Goal: Communication & Community: Answer question/provide support

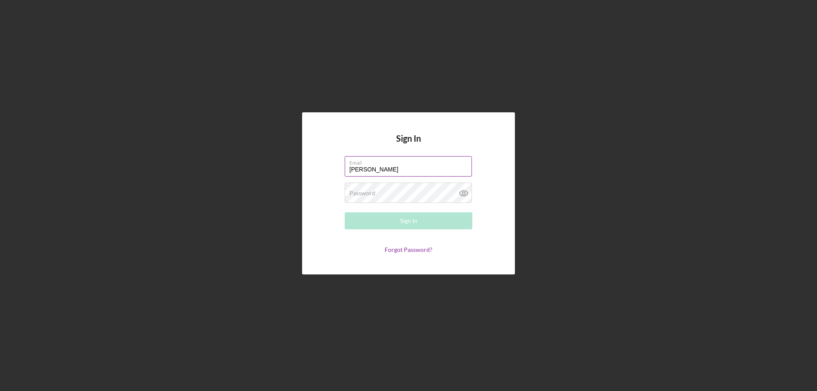
type input "[PERSON_NAME][EMAIL_ADDRESS][PERSON_NAME][DOMAIN_NAME]"
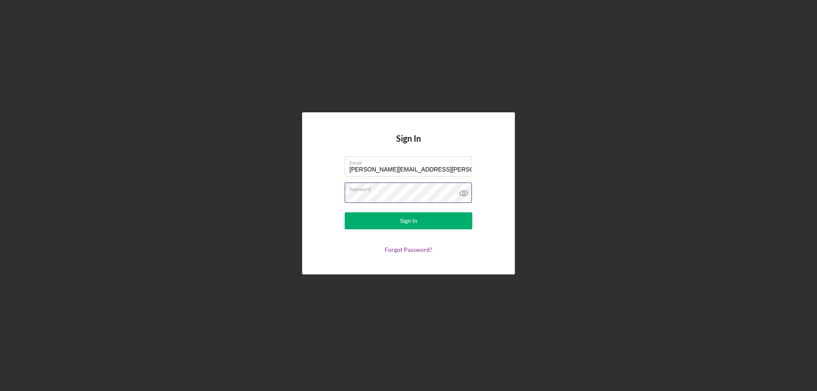
click at [345, 212] on button "Sign In" at bounding box center [409, 220] width 128 height 17
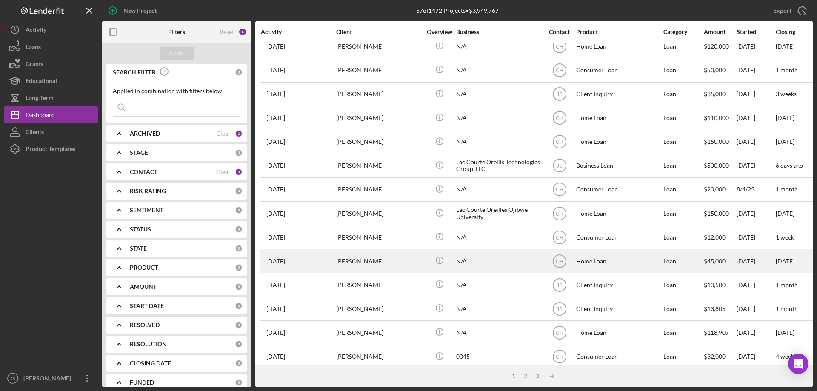
scroll to position [285, 0]
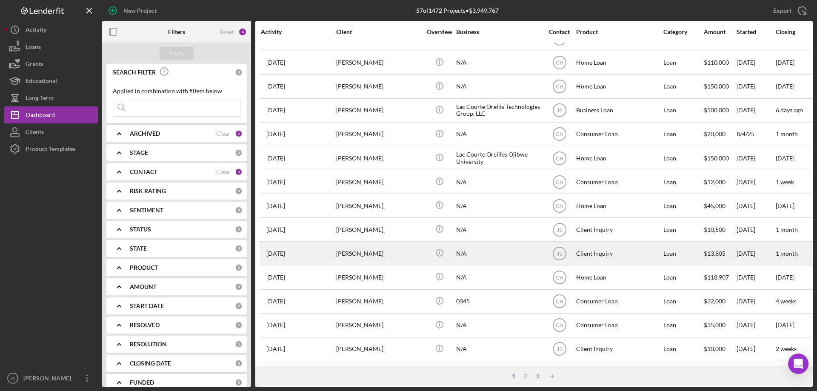
click at [402, 249] on div "[PERSON_NAME]" at bounding box center [378, 253] width 85 height 23
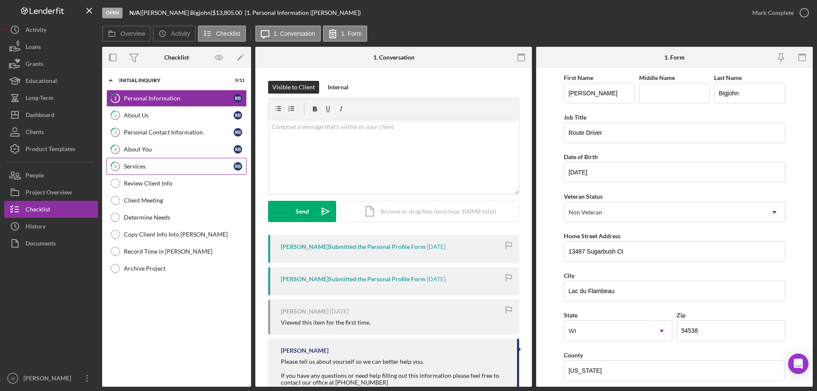
drag, startPoint x: 156, startPoint y: 163, endPoint x: 178, endPoint y: 166, distance: 22.3
click at [159, 163] on div "Services" at bounding box center [179, 166] width 110 height 7
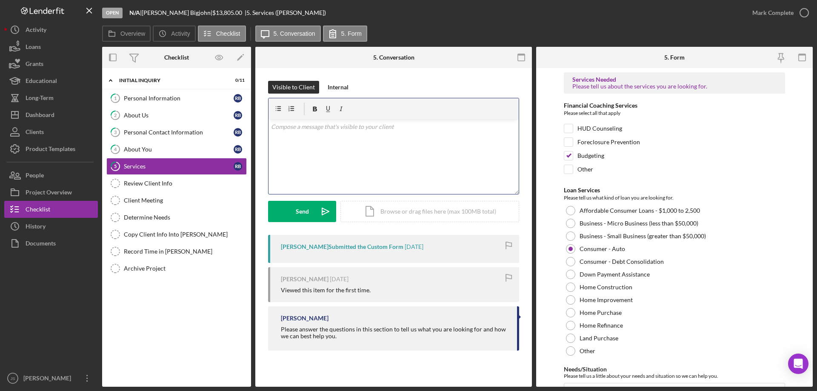
drag, startPoint x: 314, startPoint y: 156, endPoint x: 410, endPoint y: 181, distance: 100.0
click at [324, 156] on div "v Color teal Color pink Remove color Add row above Add row below Add column bef…" at bounding box center [394, 157] width 250 height 75
click at [359, 126] on p "Hi [PERSON_NAME], we need to complete and intake. This will take about 10 minut…" at bounding box center [394, 131] width 246 height 19
click at [363, 126] on p "Hi [PERSON_NAME], we need to complete and intake. This will take about 10 minut…" at bounding box center [394, 131] width 246 height 19
click at [443, 155] on div "v Color teal Color pink Remove color Add row above Add row below Add column bef…" at bounding box center [394, 157] width 250 height 75
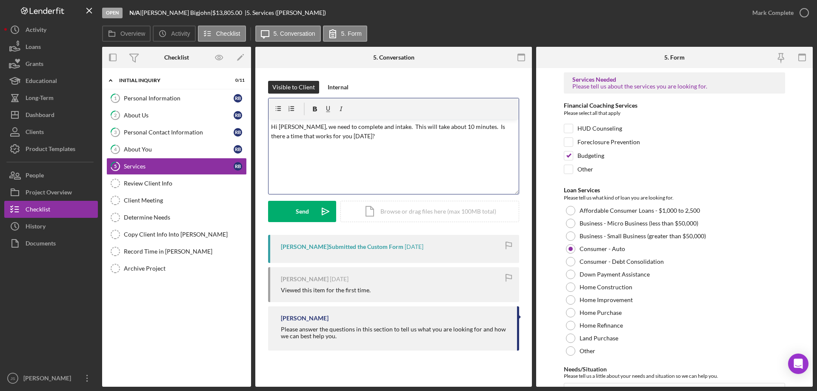
click at [363, 126] on p "Hi [PERSON_NAME], we need to complete and intake. This will take about 10 minut…" at bounding box center [394, 131] width 246 height 19
click at [414, 166] on div "v Color teal Color pink Remove color Add row above Add row below Add column bef…" at bounding box center [394, 157] width 250 height 75
click at [344, 138] on p "Hi [PERSON_NAME], we need to complete an intake, which will take about 10 minut…" at bounding box center [394, 131] width 246 height 19
click at [296, 214] on div "Send" at bounding box center [302, 211] width 13 height 21
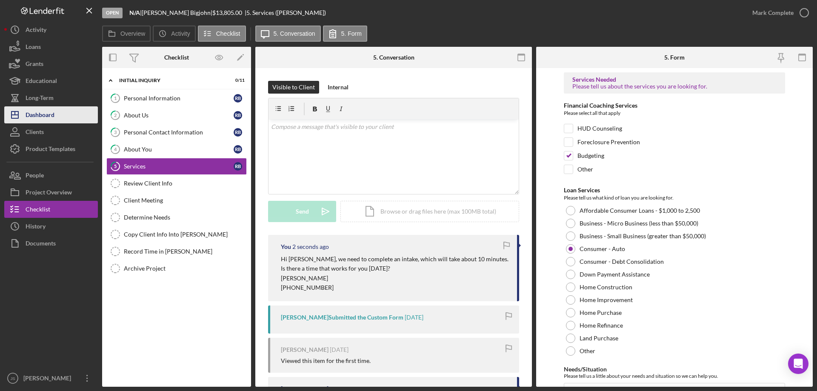
click at [41, 116] on div "Dashboard" at bounding box center [40, 115] width 29 height 19
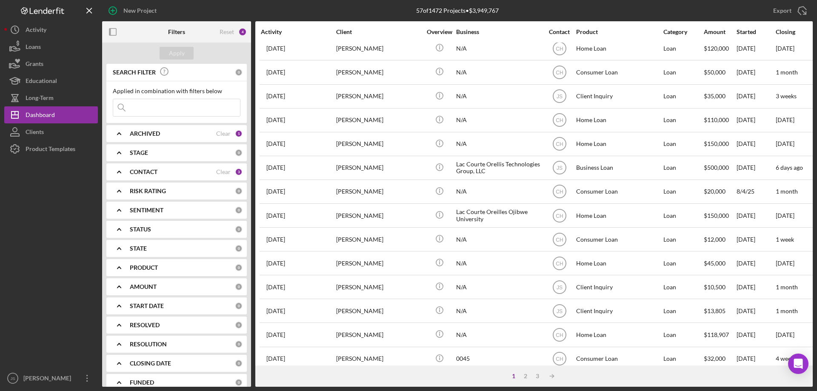
scroll to position [285, 0]
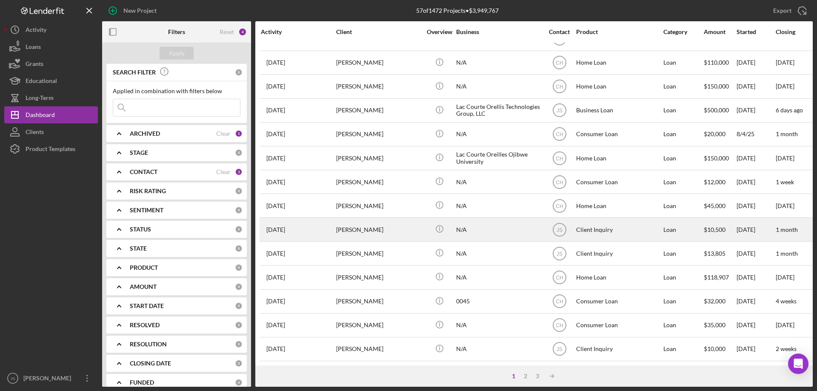
click at [413, 228] on div "[PERSON_NAME]" at bounding box center [378, 229] width 85 height 23
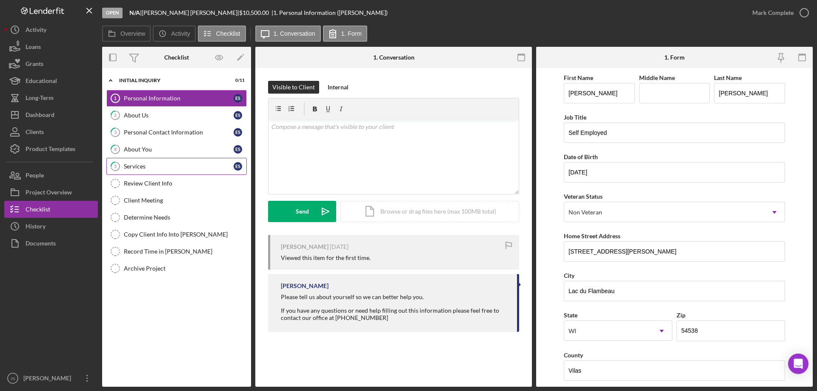
click at [176, 164] on div "Services" at bounding box center [179, 166] width 110 height 7
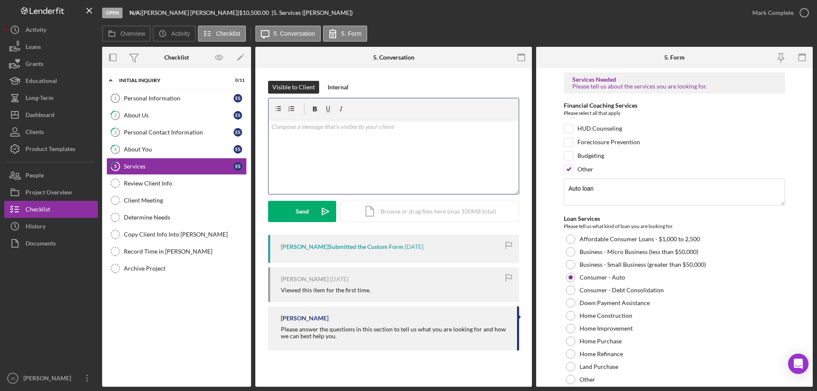
click at [295, 146] on div "v Color teal Color pink Remove color Add row above Add row below Add column bef…" at bounding box center [394, 157] width 250 height 75
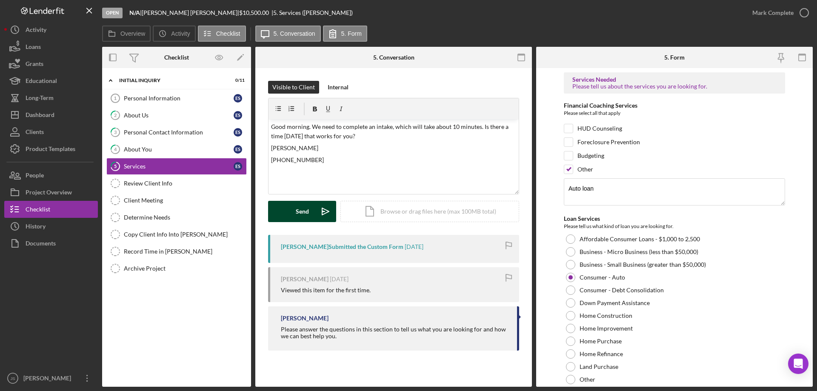
drag, startPoint x: 290, startPoint y: 209, endPoint x: 295, endPoint y: 208, distance: 5.7
click at [290, 209] on button "Send Icon/icon-invite-send" at bounding box center [302, 211] width 68 height 21
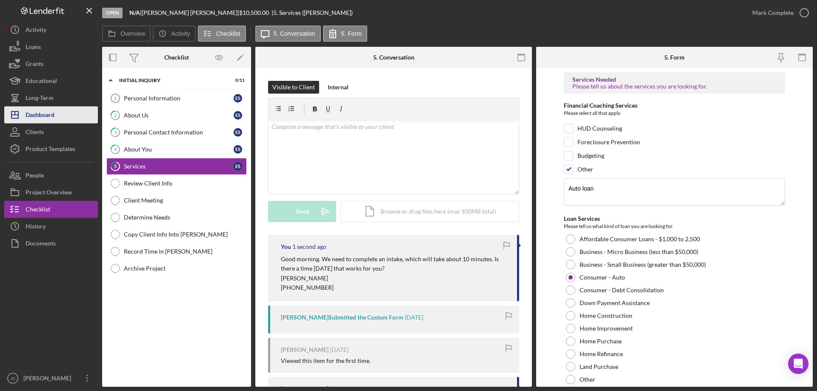
click at [42, 113] on div "Dashboard" at bounding box center [40, 115] width 29 height 19
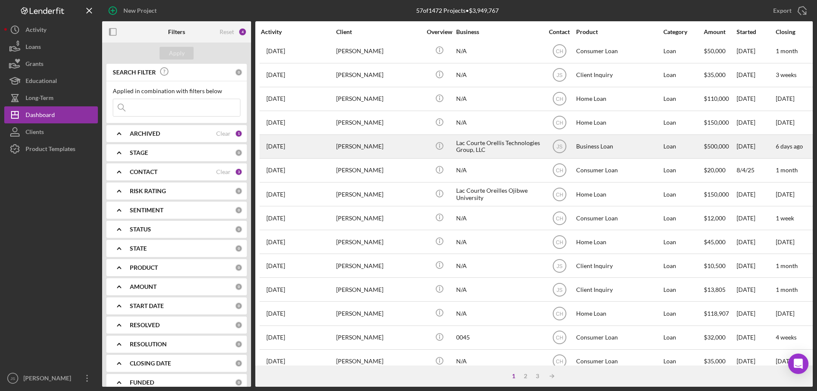
scroll to position [200, 0]
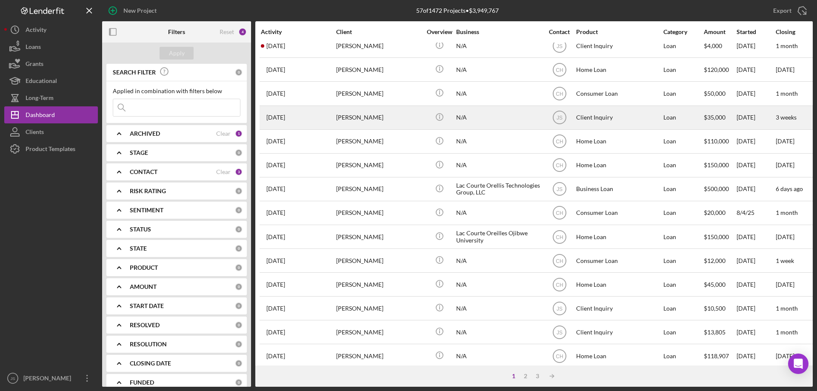
click at [503, 121] on div "N/A" at bounding box center [498, 117] width 85 height 23
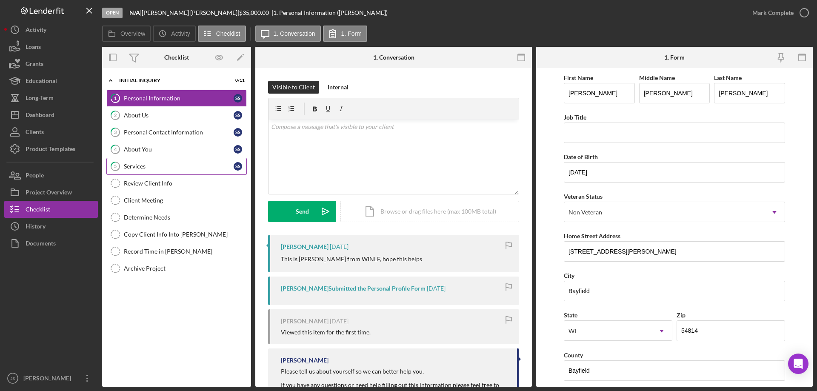
click at [159, 166] on div "Services" at bounding box center [179, 166] width 110 height 7
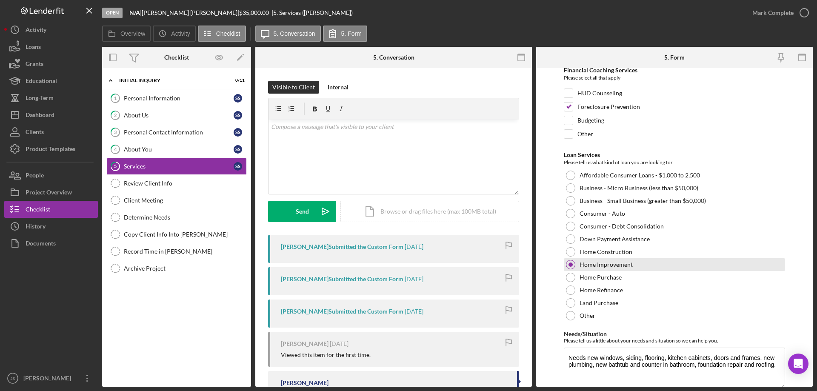
scroll to position [70, 0]
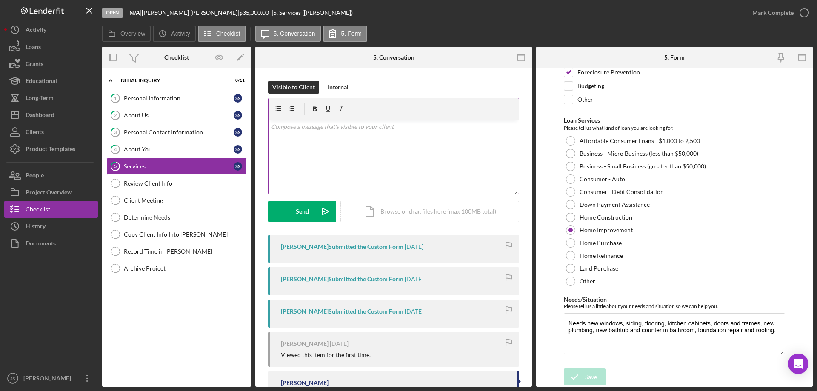
click at [284, 136] on div "v Color teal Color pink Remove color Add row above Add row below Add column bef…" at bounding box center [394, 157] width 250 height 75
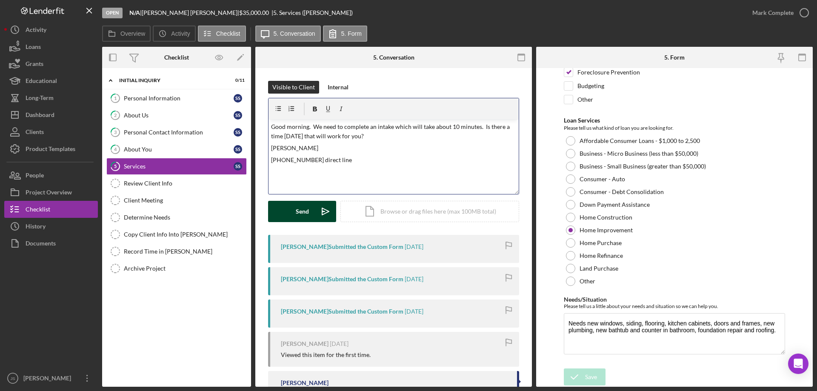
click at [298, 211] on div "Send" at bounding box center [302, 211] width 13 height 21
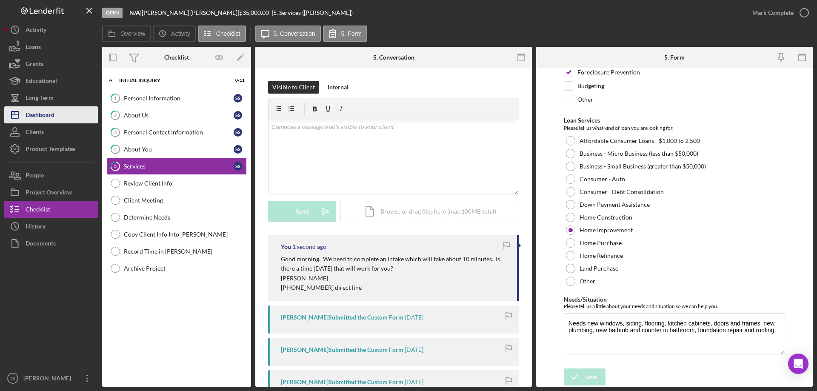
click at [32, 115] on div "Dashboard" at bounding box center [40, 115] width 29 height 19
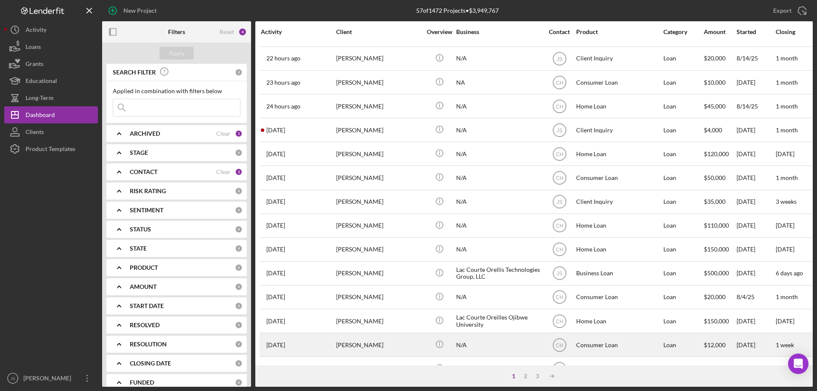
scroll to position [115, 0]
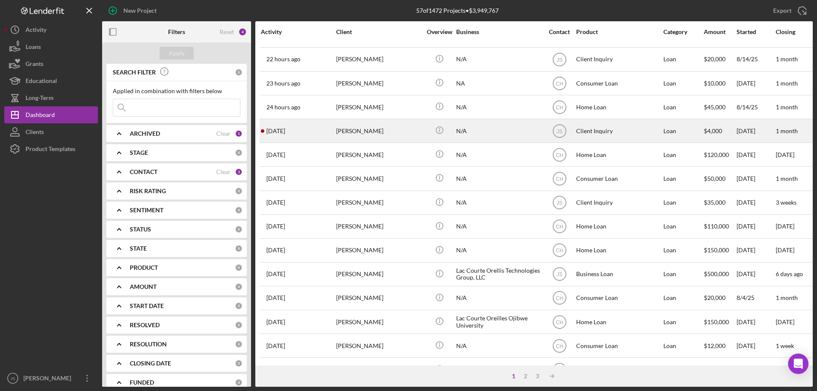
click at [493, 132] on div "N/A" at bounding box center [498, 131] width 85 height 23
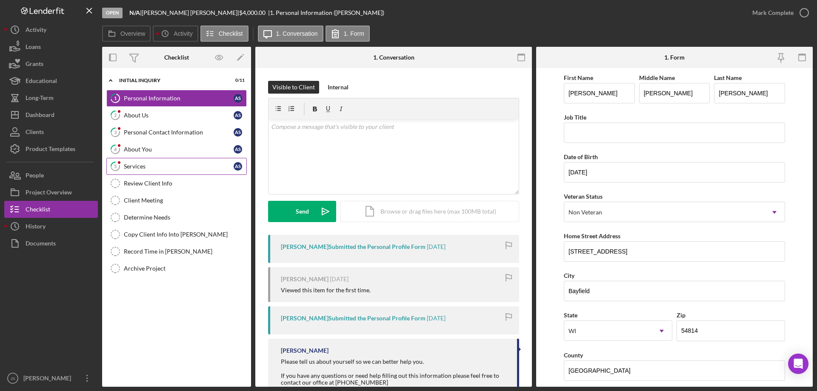
click at [161, 166] on div "Services" at bounding box center [179, 166] width 110 height 7
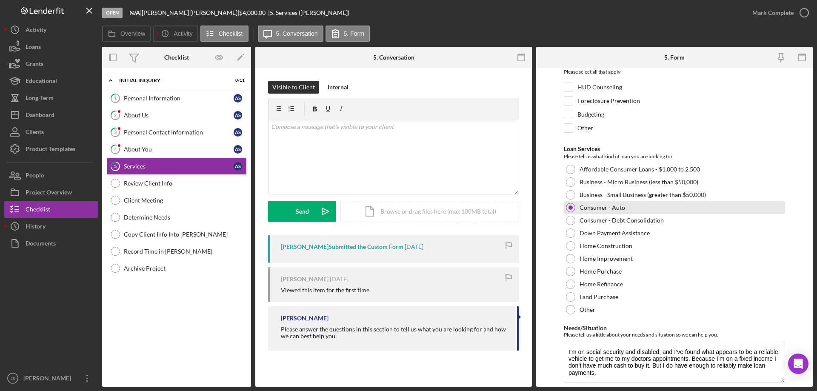
scroll to position [70, 0]
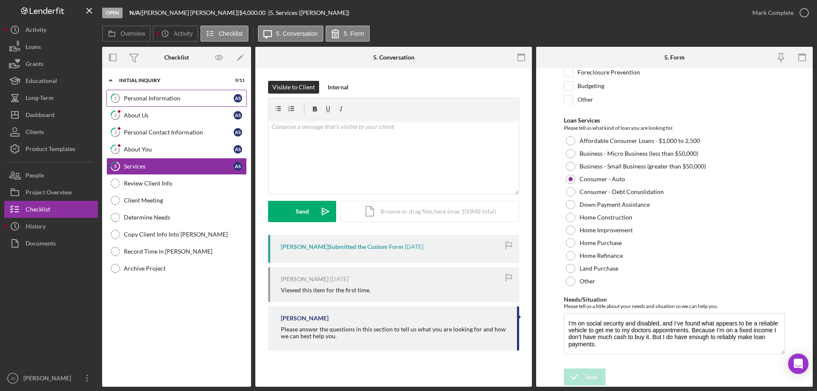
click at [188, 100] on div "Personal Information" at bounding box center [179, 98] width 110 height 7
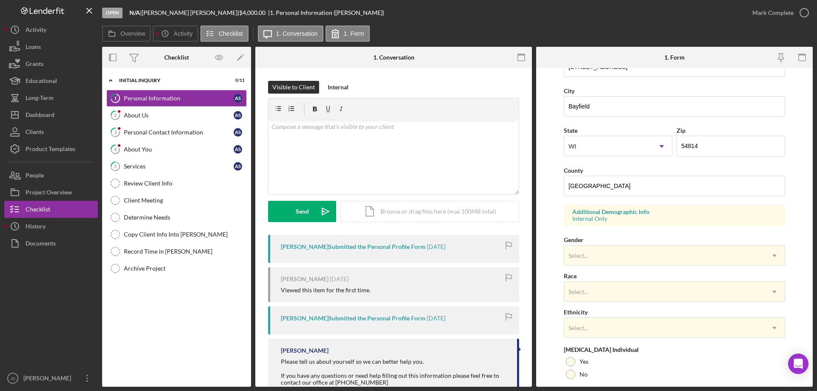
scroll to position [249, 0]
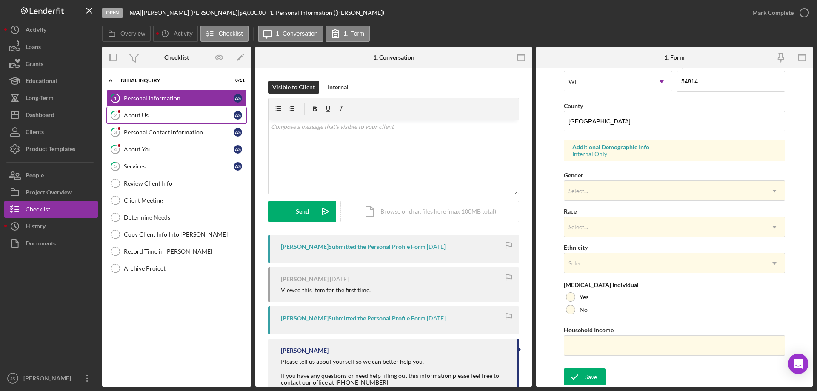
click at [147, 114] on div "About Us" at bounding box center [179, 115] width 110 height 7
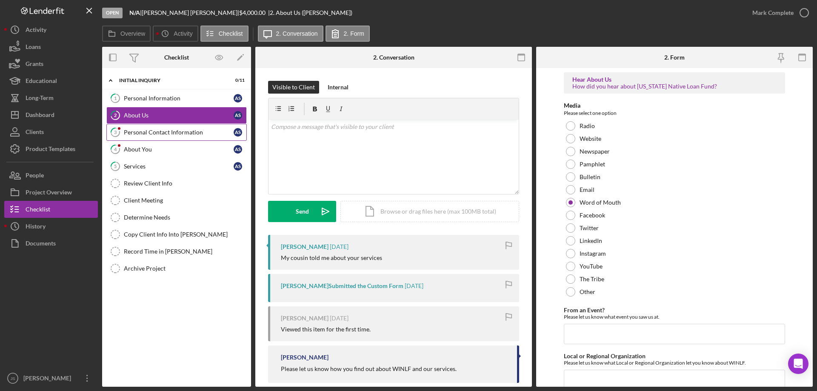
click at [170, 136] on div "Personal Contact Information" at bounding box center [179, 132] width 110 height 7
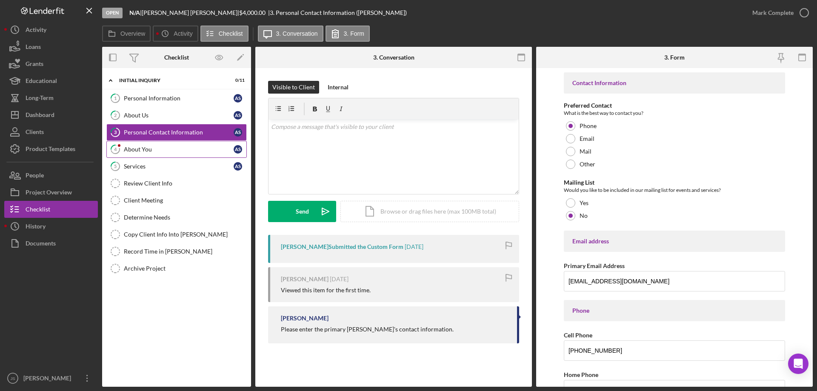
click at [162, 149] on div "About You" at bounding box center [179, 149] width 110 height 7
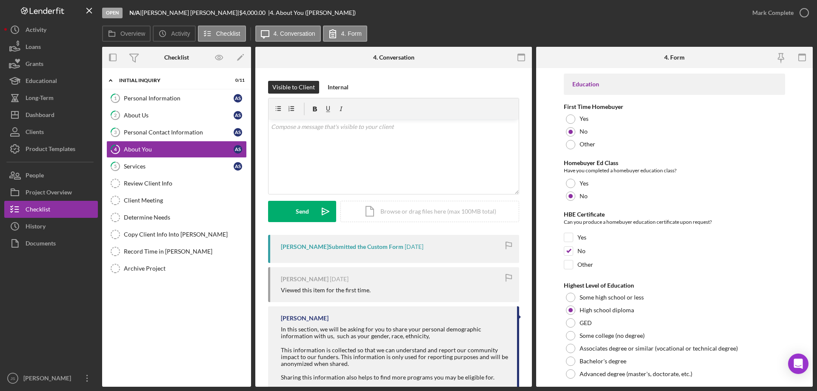
scroll to position [1770, 0]
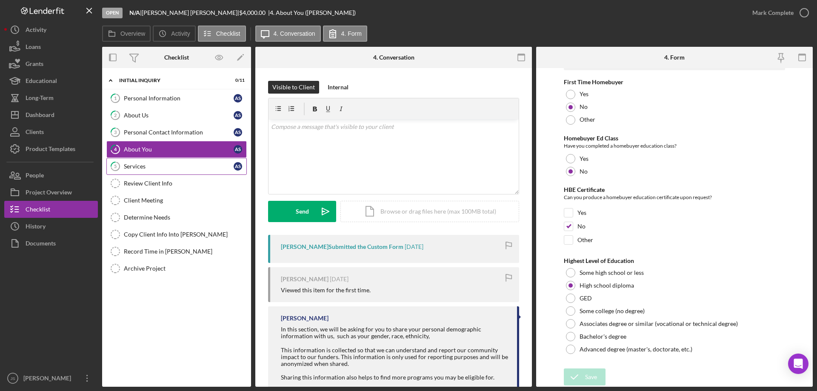
click at [153, 166] on div "Services" at bounding box center [179, 166] width 110 height 7
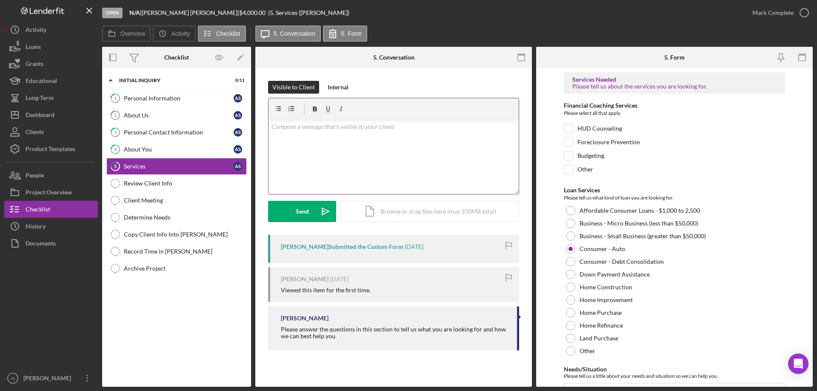
drag, startPoint x: 317, startPoint y: 139, endPoint x: 332, endPoint y: 139, distance: 14.5
click at [319, 139] on div "v Color teal Color pink Remove color Add row above Add row below Add column bef…" at bounding box center [394, 157] width 250 height 75
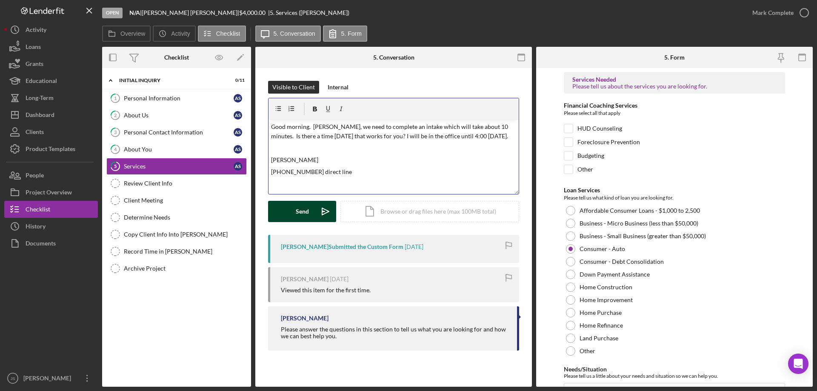
click at [293, 212] on button "Send Icon/icon-invite-send" at bounding box center [302, 211] width 68 height 21
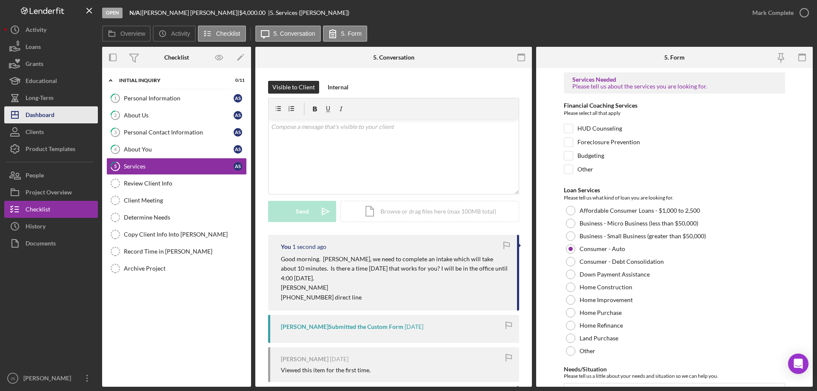
click at [46, 114] on div "Dashboard" at bounding box center [40, 115] width 29 height 19
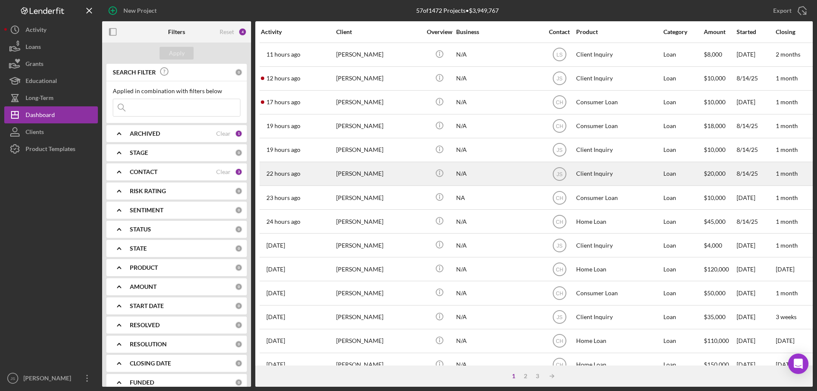
click at [493, 178] on div "N/A" at bounding box center [498, 174] width 85 height 23
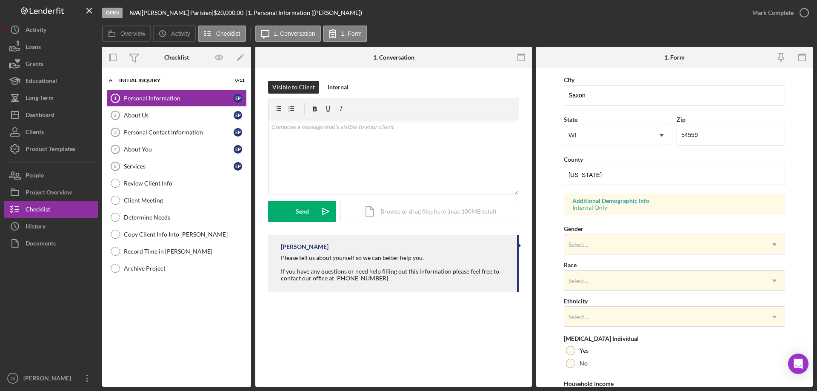
scroll to position [249, 0]
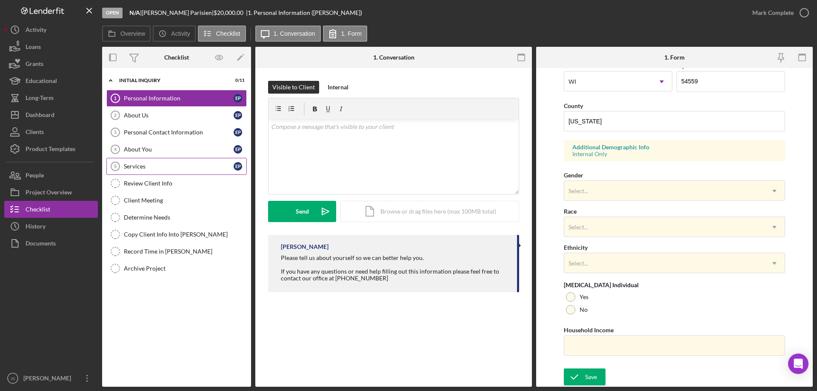
click at [160, 164] on div "Services" at bounding box center [179, 166] width 110 height 7
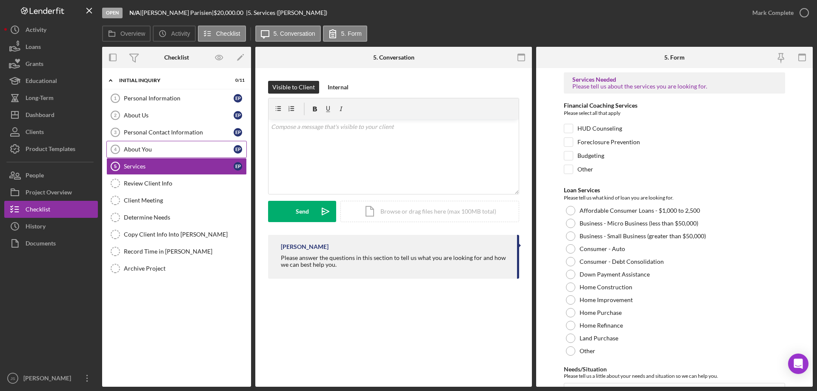
click at [165, 153] on div "About You" at bounding box center [179, 149] width 110 height 7
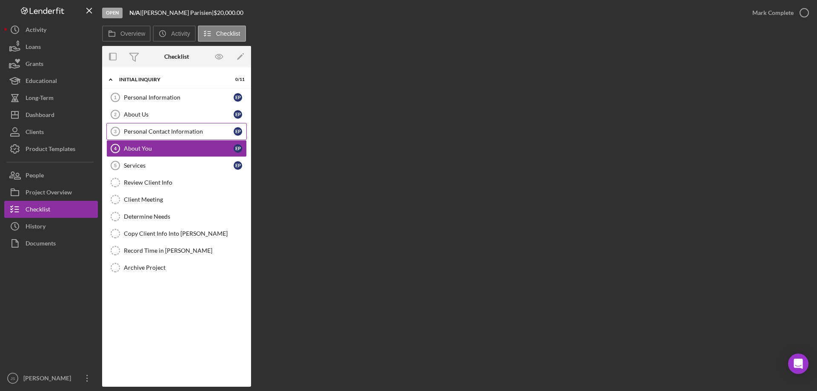
click at [173, 130] on div "Personal Contact Information" at bounding box center [179, 131] width 110 height 7
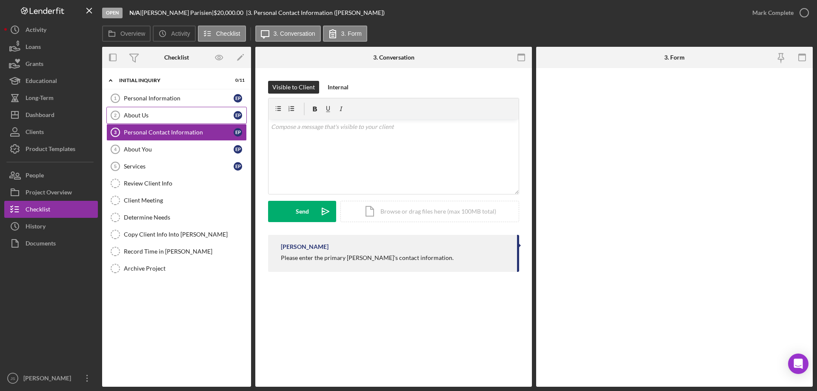
click at [159, 118] on div "About Us" at bounding box center [179, 115] width 110 height 7
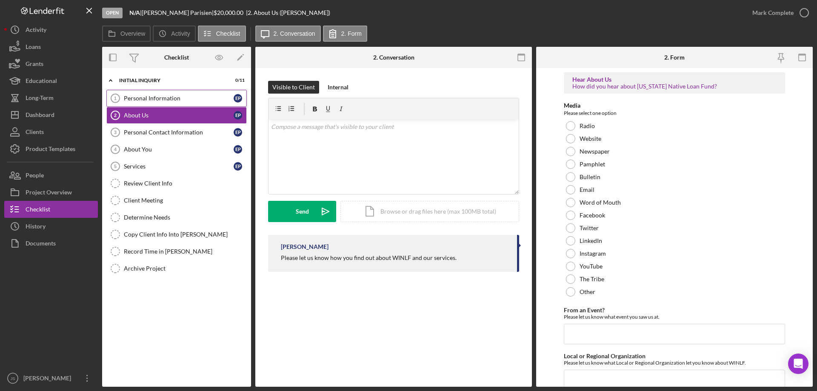
click at [171, 98] on div "Personal Information" at bounding box center [179, 98] width 110 height 7
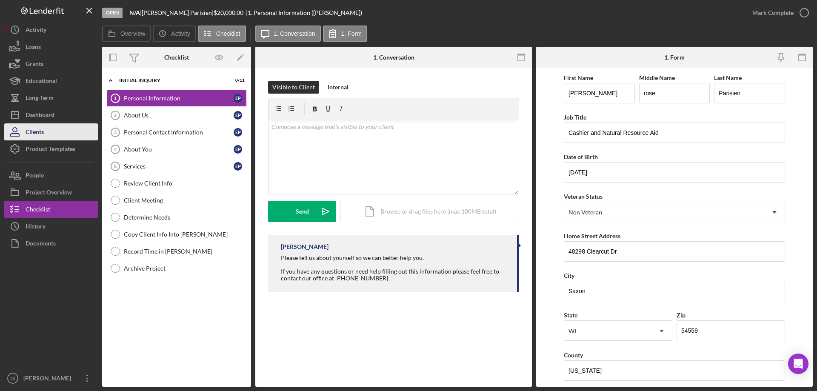
click at [41, 130] on div "Clients" at bounding box center [35, 132] width 18 height 19
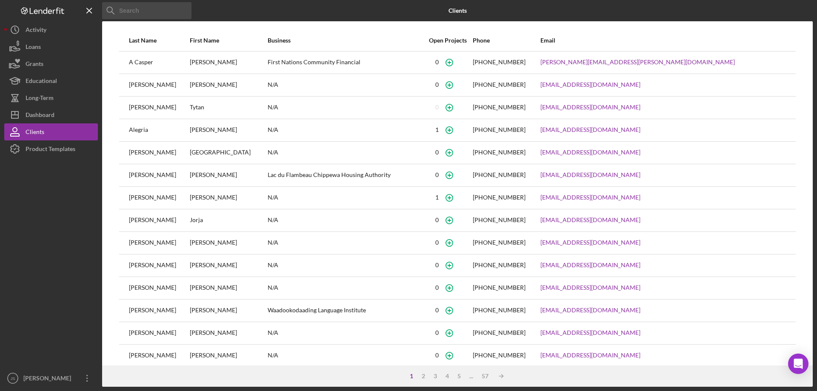
click at [144, 10] on input at bounding box center [146, 10] width 89 height 17
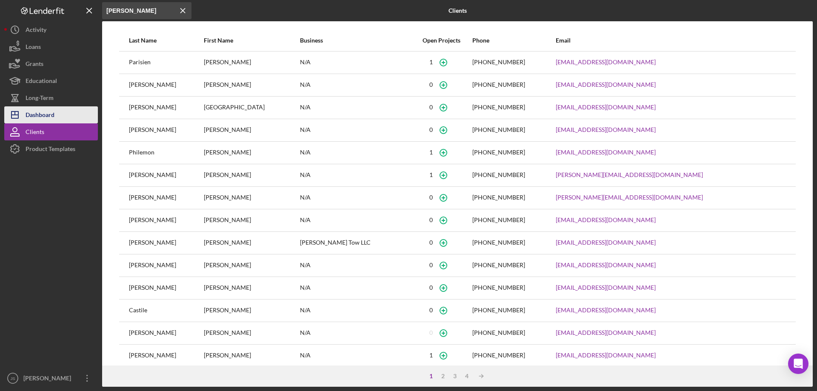
type input "[PERSON_NAME]"
click at [52, 115] on div "Dashboard" at bounding box center [40, 115] width 29 height 19
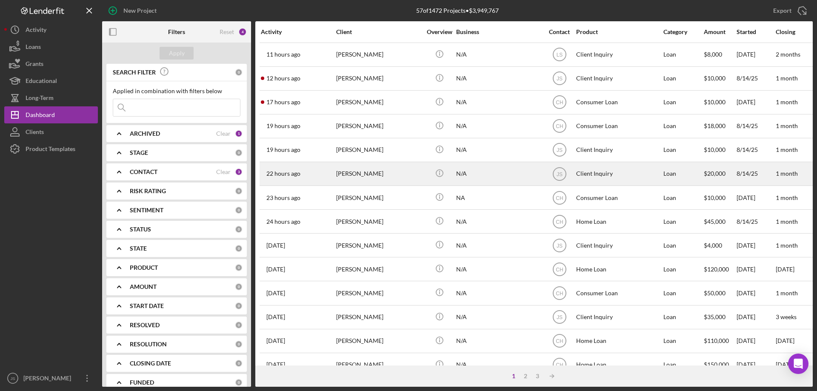
click at [413, 176] on div "[PERSON_NAME]" at bounding box center [378, 174] width 85 height 23
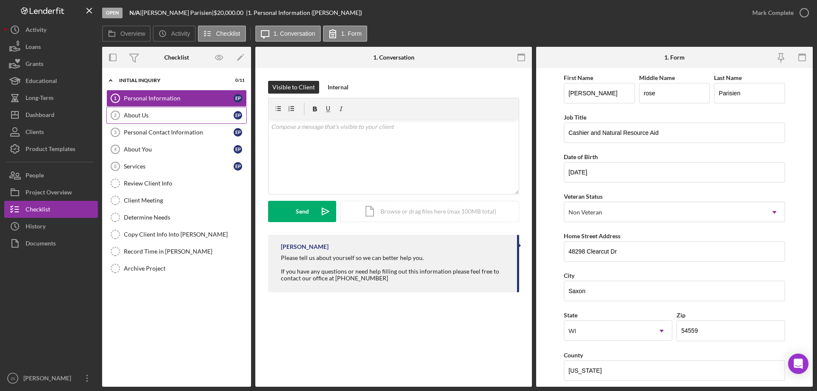
click at [158, 115] on div "About Us" at bounding box center [179, 115] width 110 height 7
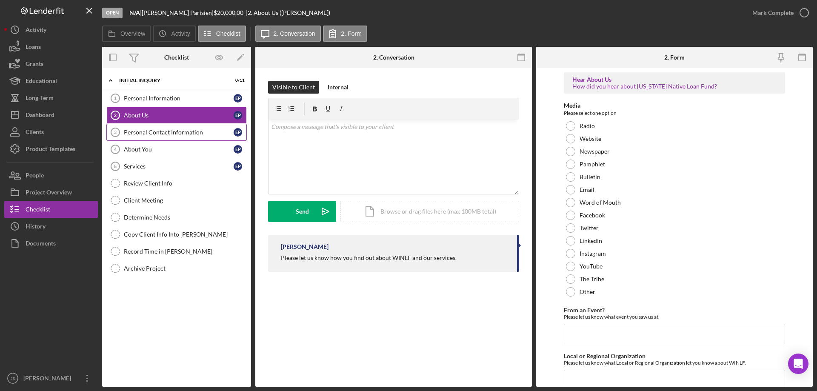
click at [162, 131] on div "Personal Contact Information" at bounding box center [179, 132] width 110 height 7
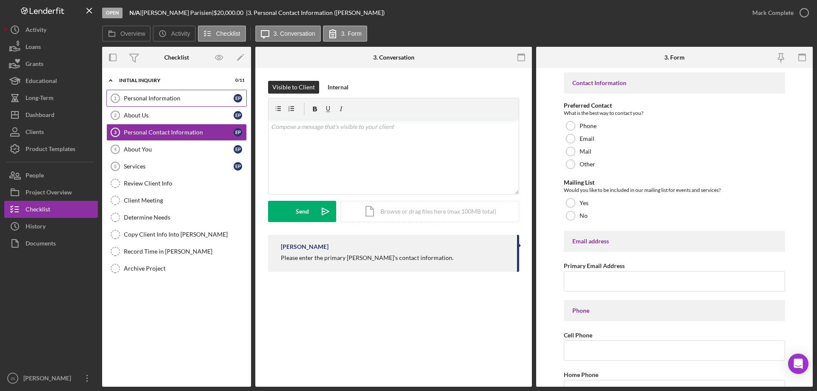
click at [167, 98] on div "Personal Information" at bounding box center [179, 98] width 110 height 7
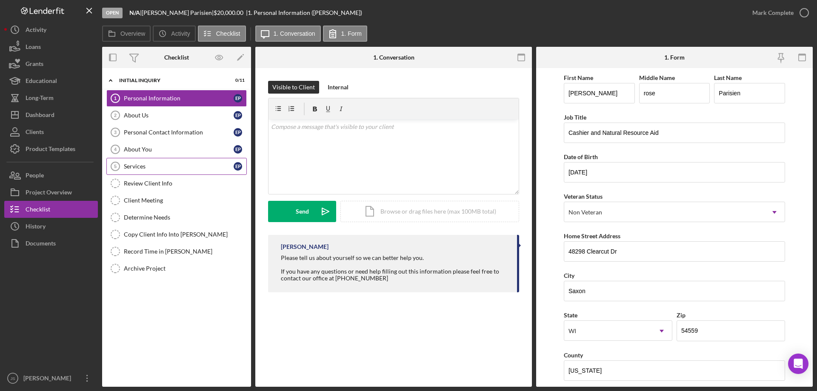
click at [160, 167] on div "Services" at bounding box center [179, 166] width 110 height 7
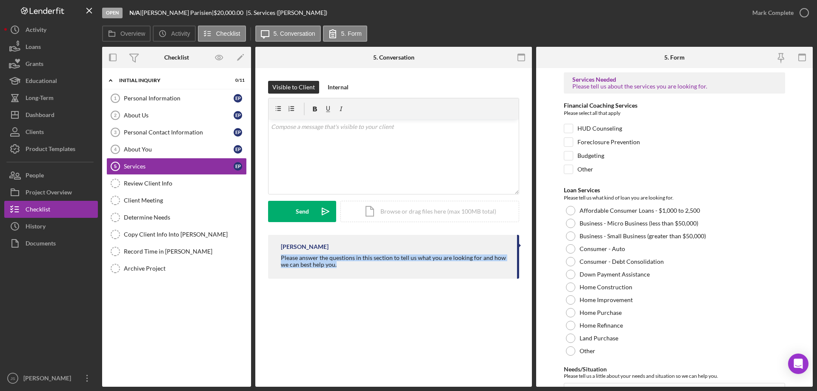
drag, startPoint x: 282, startPoint y: 258, endPoint x: 401, endPoint y: 266, distance: 119.0
click at [401, 266] on div "Please answer the questions in this section to tell us what you are looking for…" at bounding box center [395, 262] width 228 height 14
copy div "Please answer the questions in this section to tell us what you are looking for…"
click at [293, 124] on p at bounding box center [394, 126] width 246 height 9
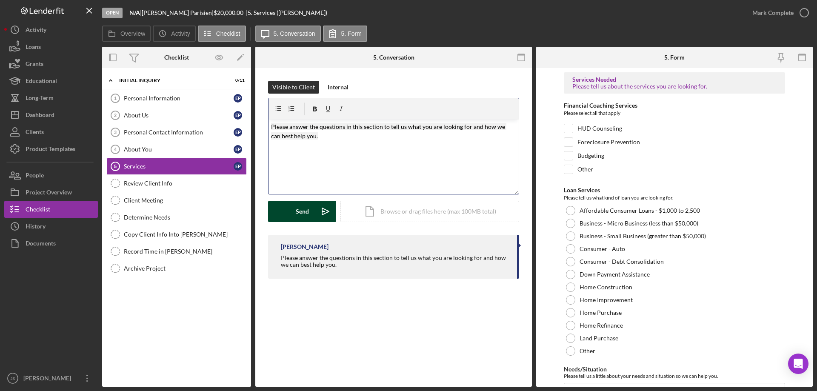
click at [302, 211] on div "Send" at bounding box center [302, 211] width 13 height 21
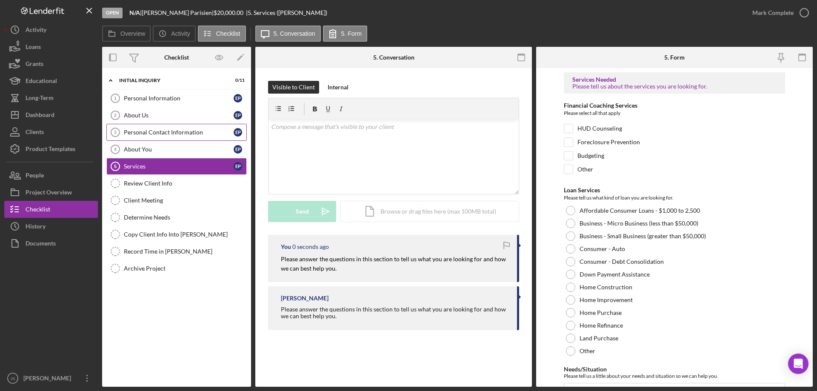
click at [162, 132] on div "Personal Contact Information" at bounding box center [179, 132] width 110 height 7
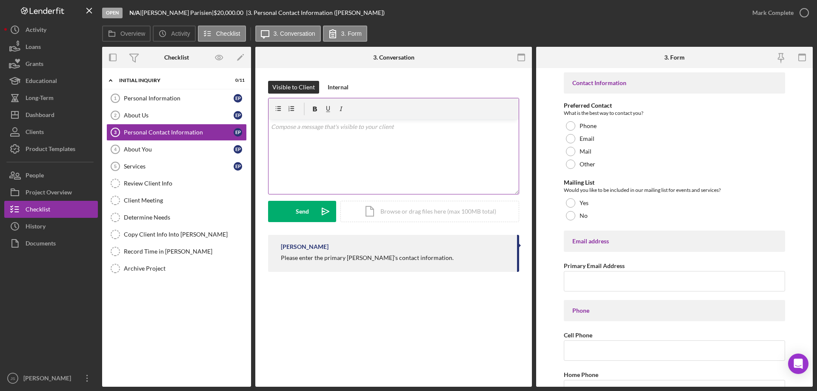
drag, startPoint x: 288, startPoint y: 139, endPoint x: 299, endPoint y: 139, distance: 11.5
click at [288, 139] on div "v Color teal Color pink Remove color Add row above Add row below Add column bef…" at bounding box center [394, 157] width 250 height 75
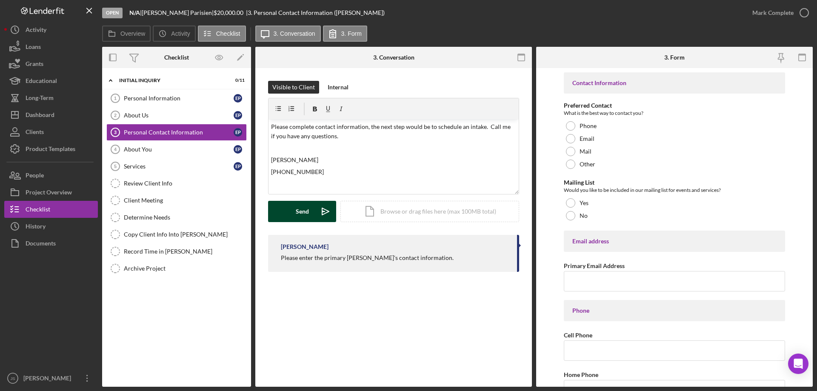
click at [302, 215] on div "Send" at bounding box center [302, 211] width 13 height 21
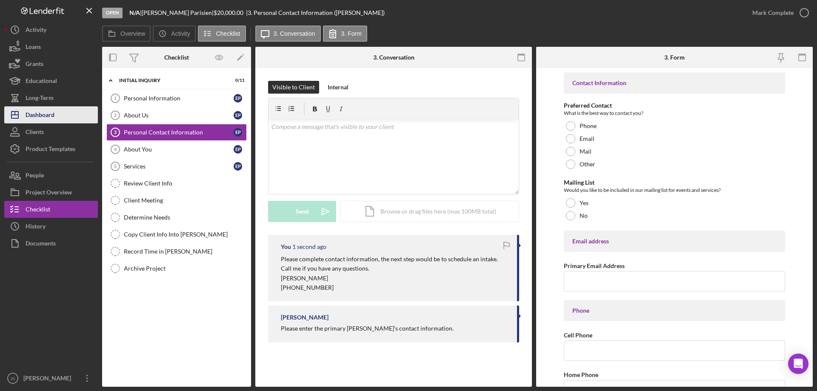
click at [55, 117] on button "Icon/Dashboard Dashboard" at bounding box center [51, 114] width 94 height 17
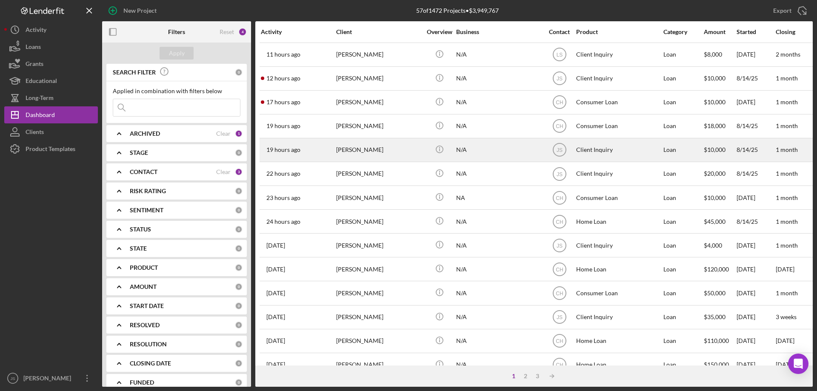
click at [505, 153] on div "N/A" at bounding box center [498, 150] width 85 height 23
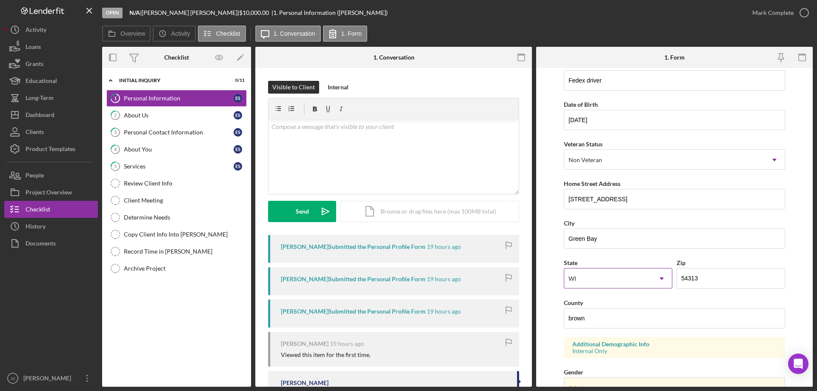
scroll to position [128, 0]
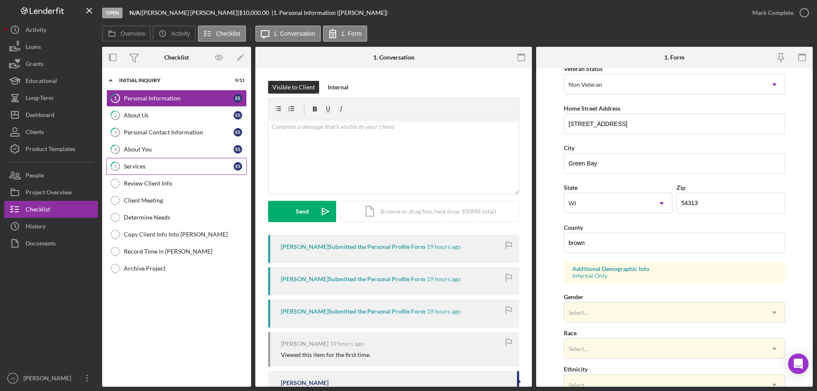
click at [166, 169] on div "Services" at bounding box center [179, 166] width 110 height 7
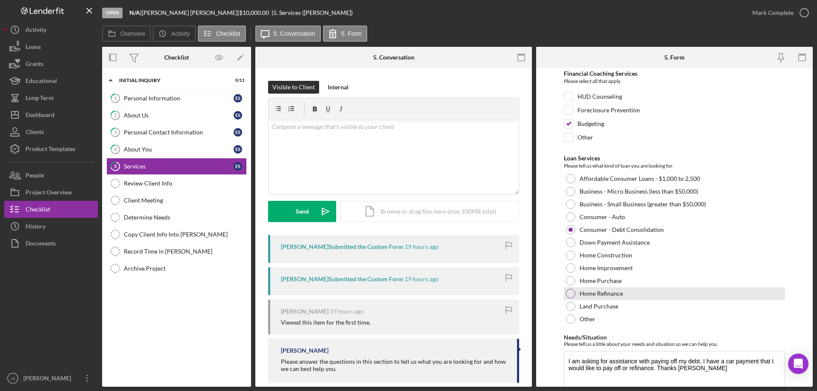
scroll to position [70, 0]
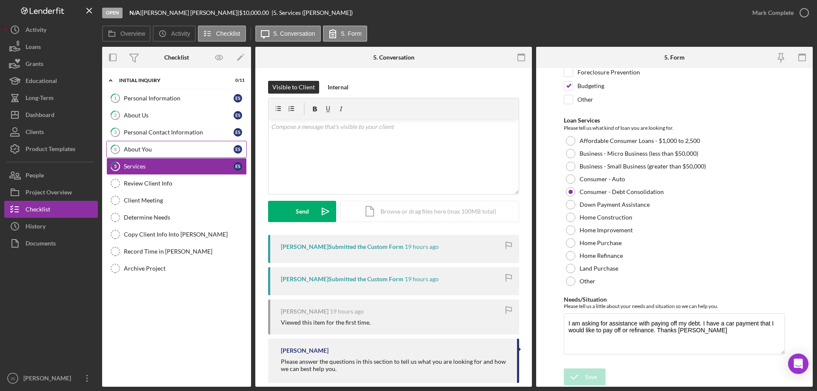
click at [164, 150] on div "About You" at bounding box center [179, 149] width 110 height 7
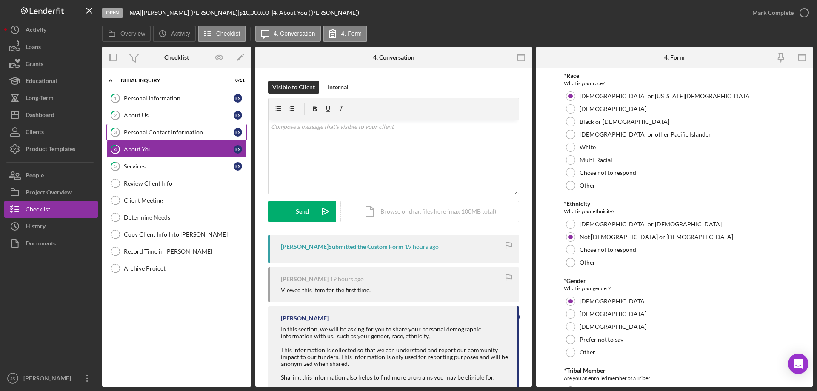
click at [171, 129] on div "Personal Contact Information" at bounding box center [179, 132] width 110 height 7
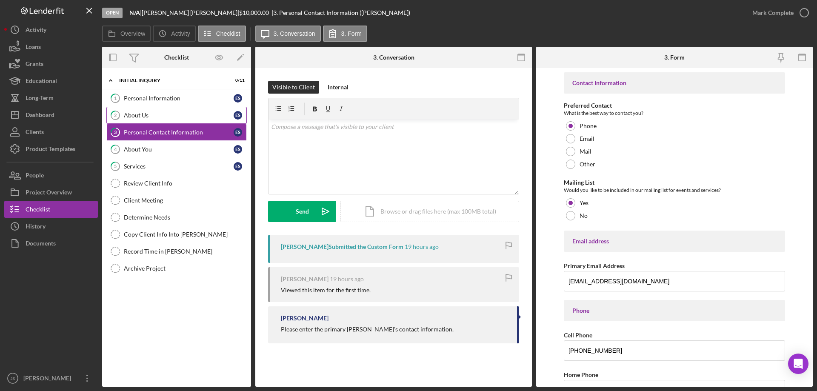
click at [172, 115] on div "About Us" at bounding box center [179, 115] width 110 height 7
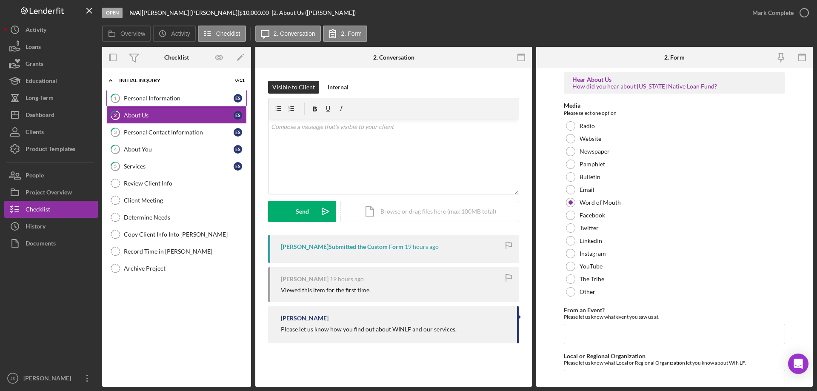
click at [186, 97] on div "Personal Information" at bounding box center [179, 98] width 110 height 7
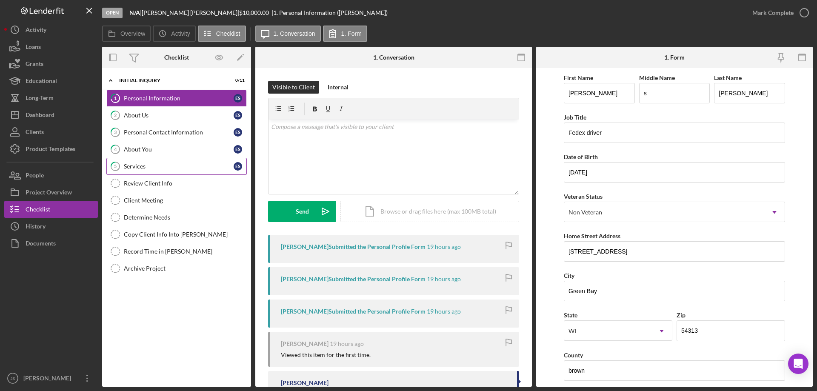
click at [159, 167] on div "Services" at bounding box center [179, 166] width 110 height 7
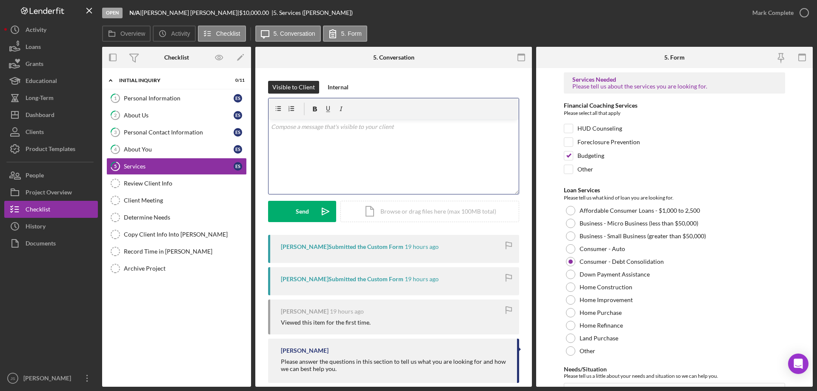
click at [290, 131] on p at bounding box center [394, 126] width 246 height 9
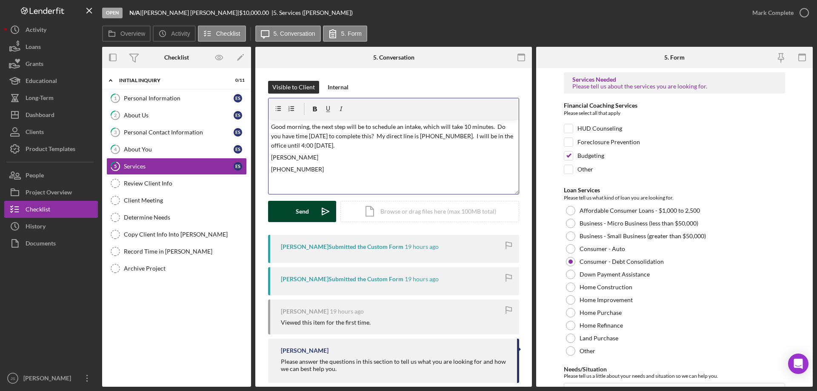
click at [297, 209] on div "Send" at bounding box center [302, 211] width 13 height 21
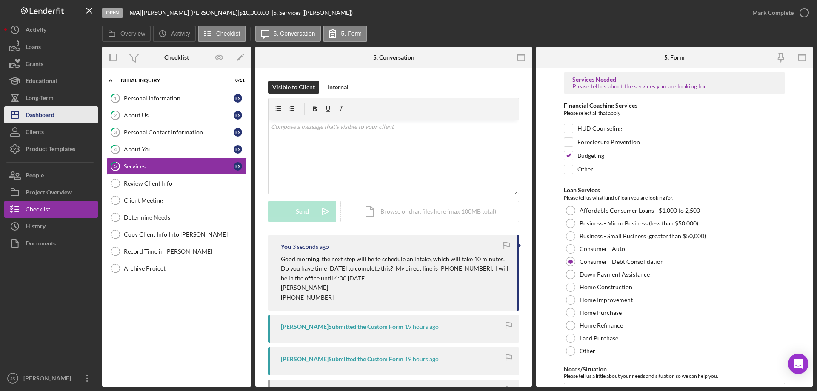
click at [50, 115] on div "Dashboard" at bounding box center [40, 115] width 29 height 19
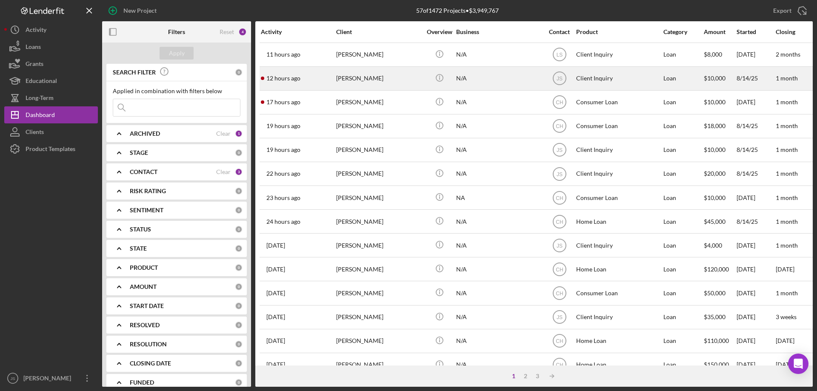
click at [496, 83] on div "N/A" at bounding box center [498, 78] width 85 height 23
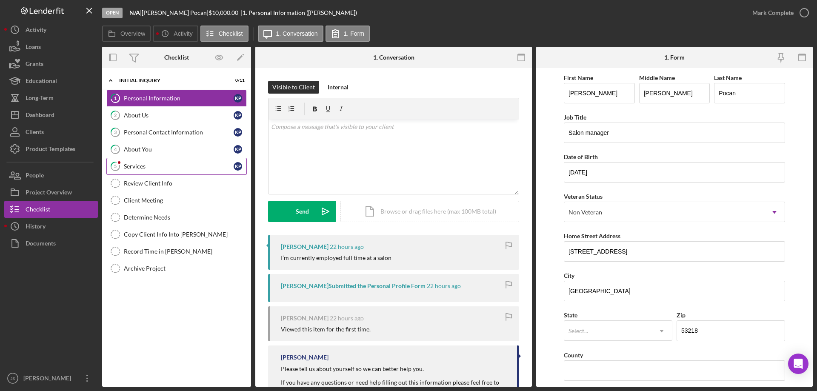
click at [172, 166] on div "Services" at bounding box center [179, 166] width 110 height 7
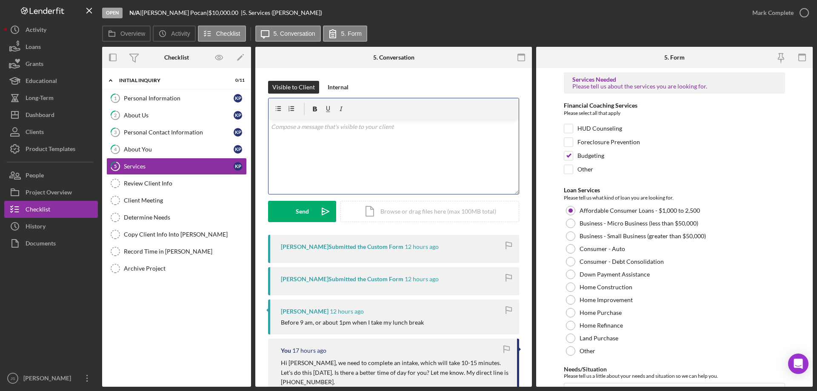
click at [302, 135] on div "v Color teal Color pink Remove color Add row above Add row below Add column bef…" at bounding box center [394, 157] width 250 height 75
click at [292, 209] on button "Send Icon/icon-invite-send" at bounding box center [302, 211] width 68 height 21
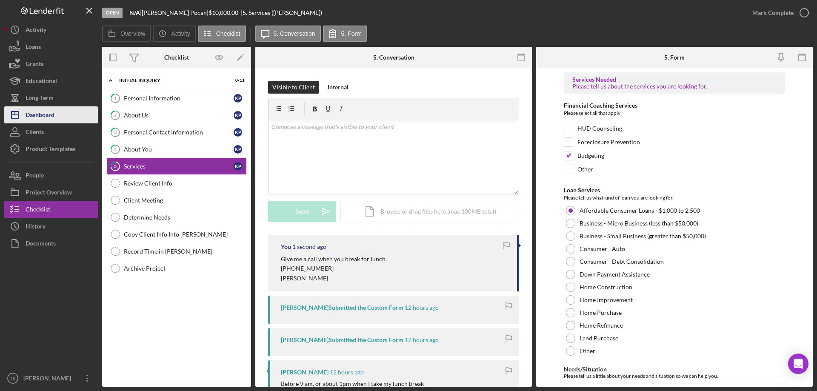
click at [43, 116] on div "Dashboard" at bounding box center [40, 115] width 29 height 19
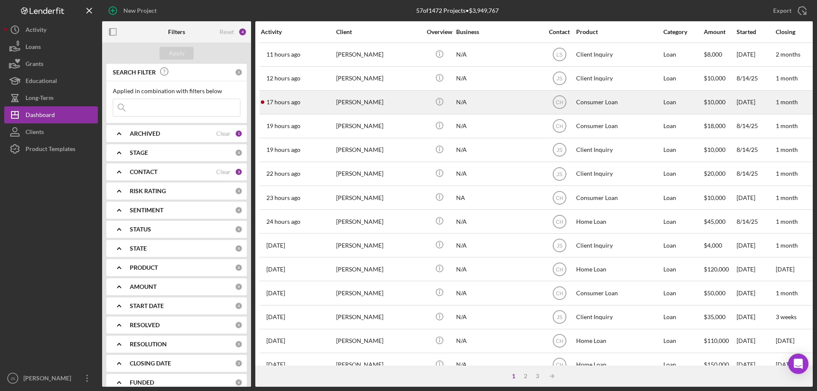
click at [404, 107] on div "[PERSON_NAME]" at bounding box center [378, 102] width 85 height 23
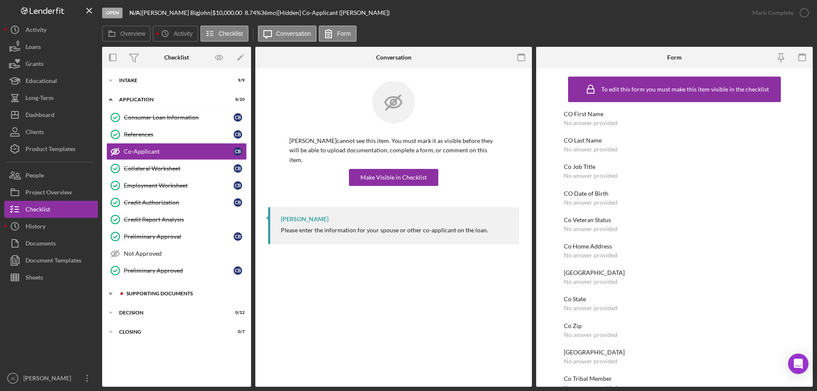
click at [133, 292] on div "Supporting Documents" at bounding box center [183, 293] width 114 height 5
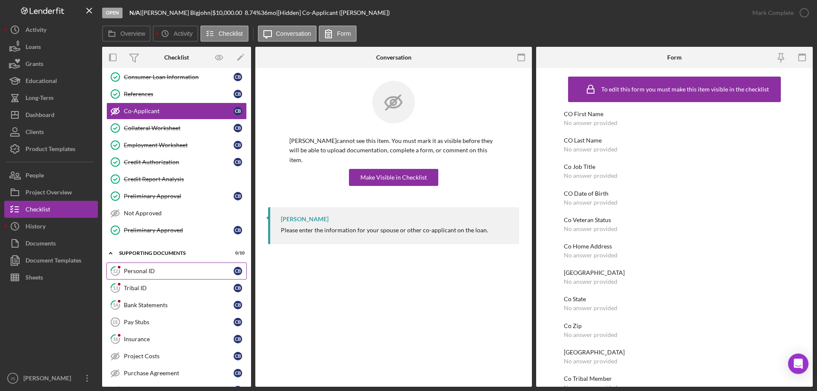
scroll to position [85, 0]
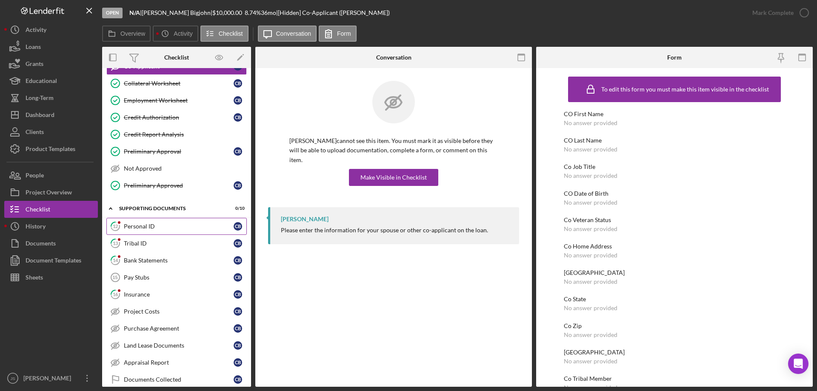
click at [169, 224] on div "Personal ID" at bounding box center [179, 226] width 110 height 7
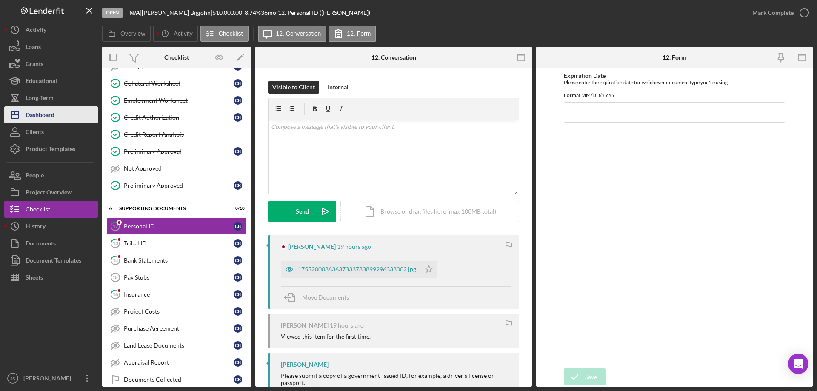
click at [54, 119] on div "Dashboard" at bounding box center [40, 115] width 29 height 19
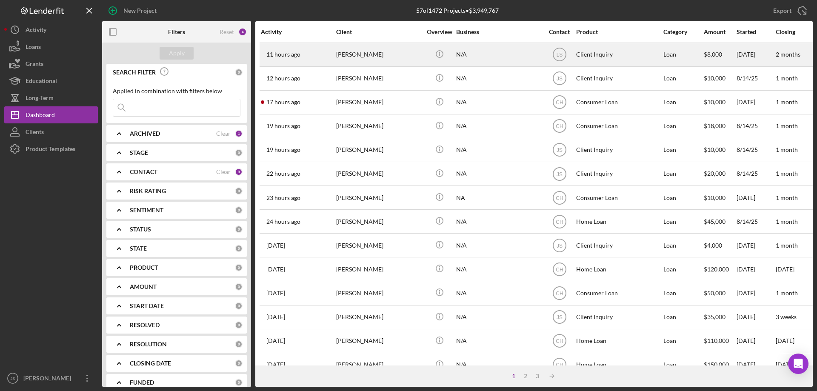
click at [409, 58] on div "[PERSON_NAME]" at bounding box center [378, 54] width 85 height 23
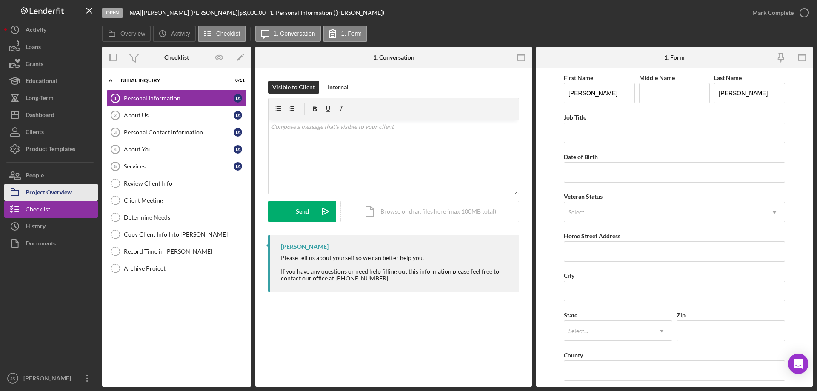
click at [50, 192] on div "Project Overview" at bounding box center [49, 193] width 46 height 19
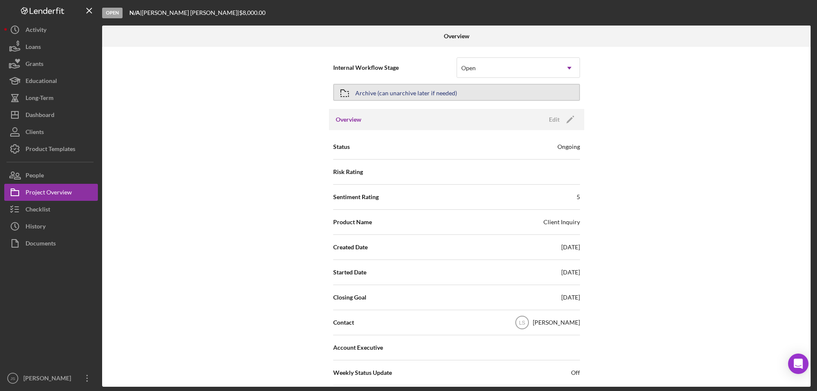
click at [467, 93] on button "Archive (can unarchive later if needed)" at bounding box center [456, 92] width 247 height 17
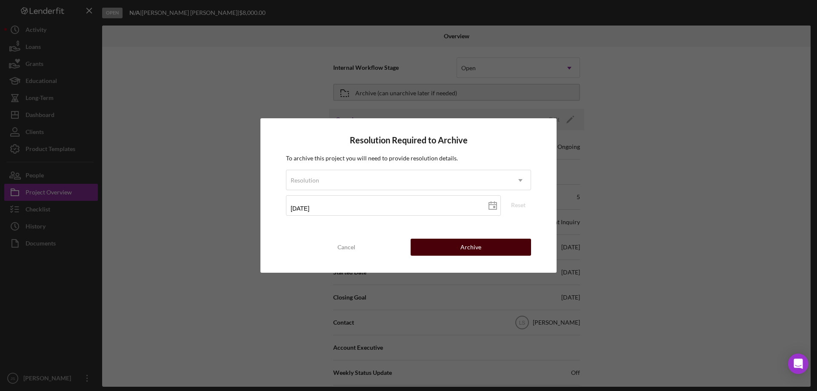
click at [479, 248] on div "Archive" at bounding box center [471, 247] width 21 height 17
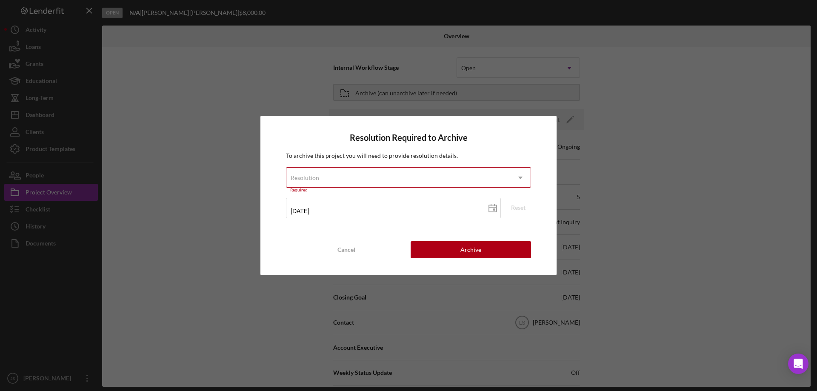
click at [420, 176] on div "Resolution" at bounding box center [399, 178] width 224 height 20
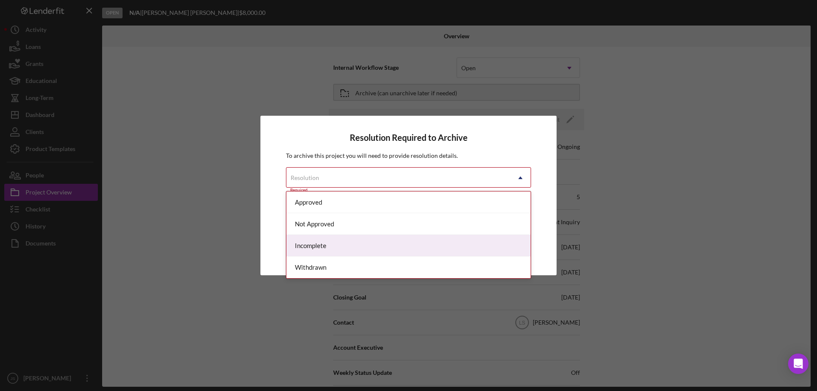
click at [342, 248] on div "Incomplete" at bounding box center [409, 246] width 244 height 22
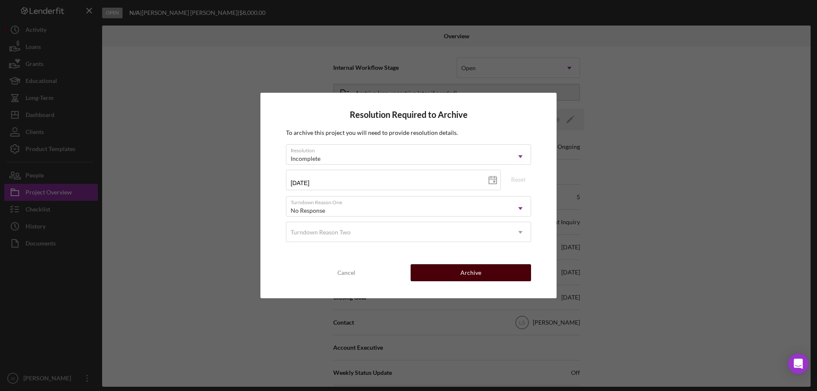
click at [429, 270] on button "Archive" at bounding box center [471, 272] width 120 height 17
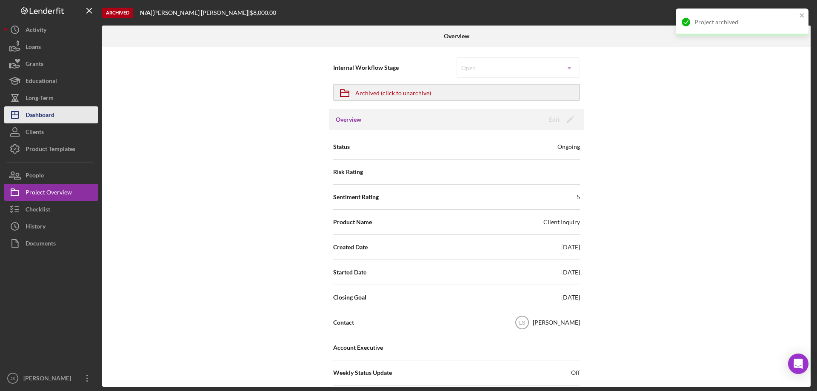
click at [65, 113] on button "Icon/Dashboard Dashboard" at bounding box center [51, 114] width 94 height 17
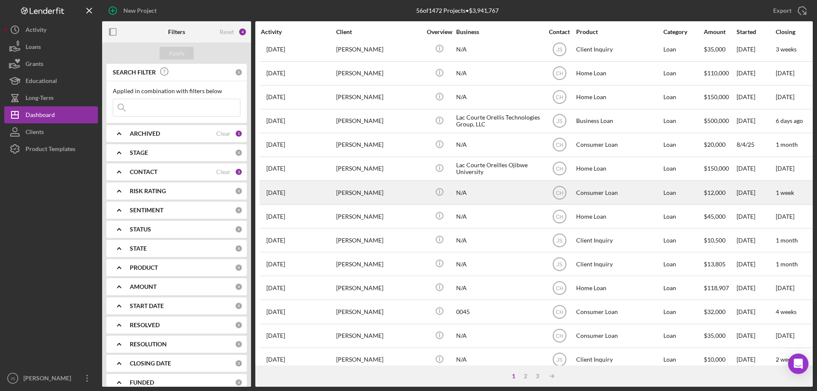
scroll to position [285, 0]
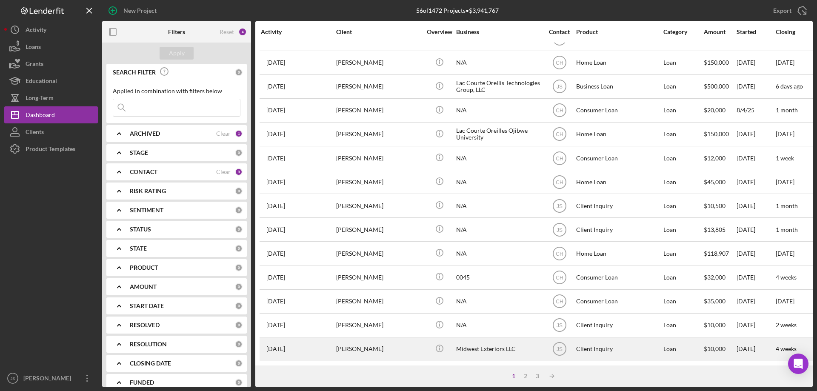
click at [403, 344] on div "[PERSON_NAME]" at bounding box center [378, 349] width 85 height 23
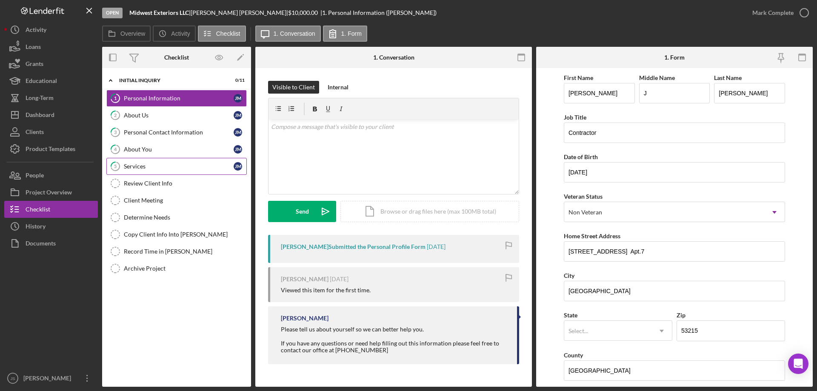
click at [163, 164] on div "Services" at bounding box center [179, 166] width 110 height 7
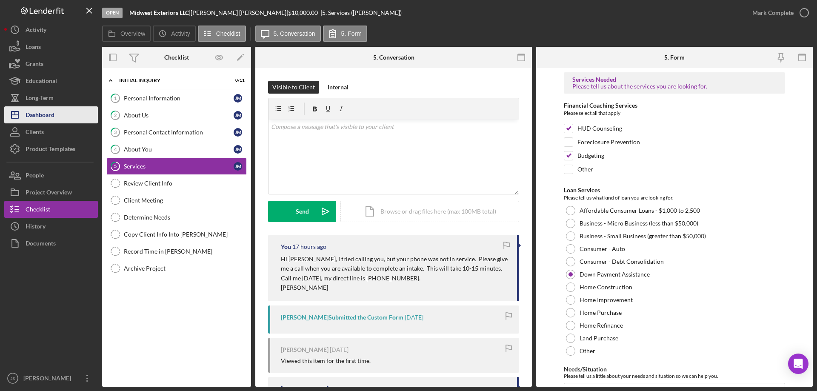
click at [35, 112] on div "Dashboard" at bounding box center [40, 115] width 29 height 19
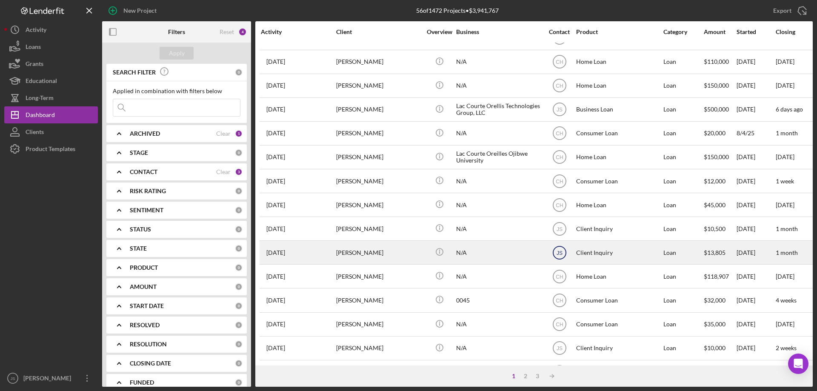
scroll to position [285, 0]
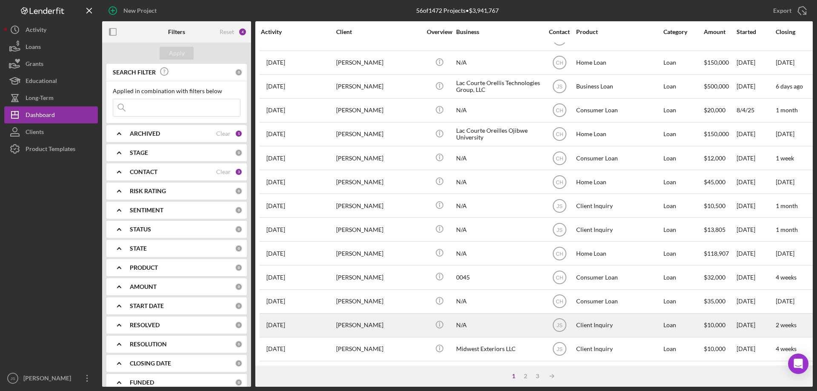
click at [514, 323] on div "N/A" at bounding box center [498, 325] width 85 height 23
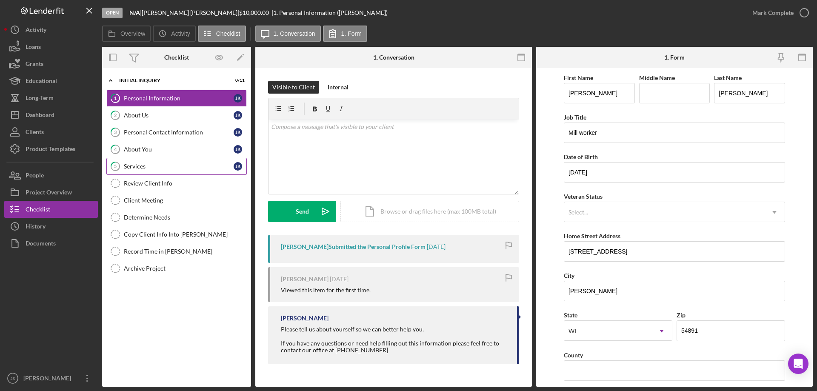
click at [165, 164] on div "Services" at bounding box center [179, 166] width 110 height 7
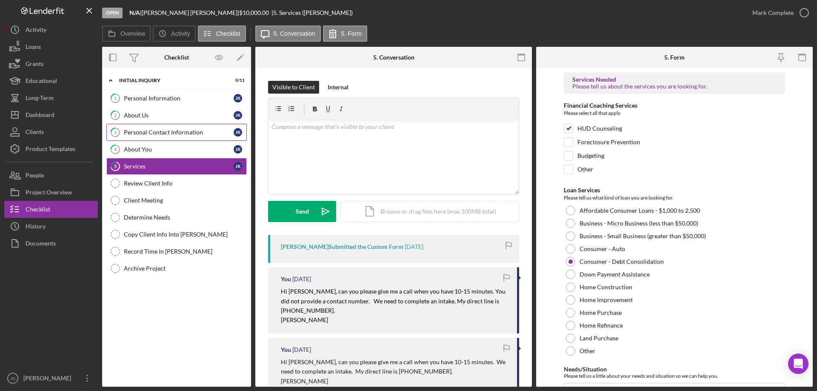
click at [172, 132] on div "Personal Contact Information" at bounding box center [179, 132] width 110 height 7
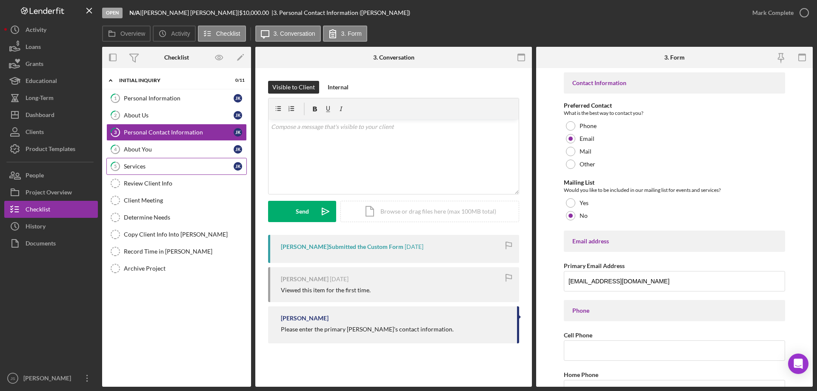
click at [168, 170] on div "Services" at bounding box center [179, 166] width 110 height 7
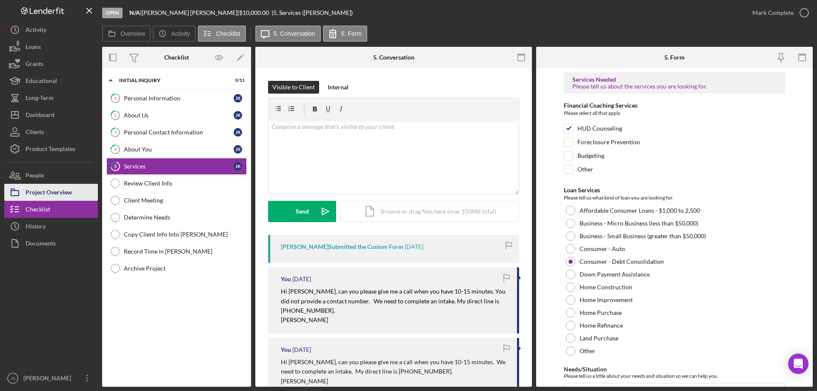
click at [58, 191] on div "Project Overview" at bounding box center [49, 193] width 46 height 19
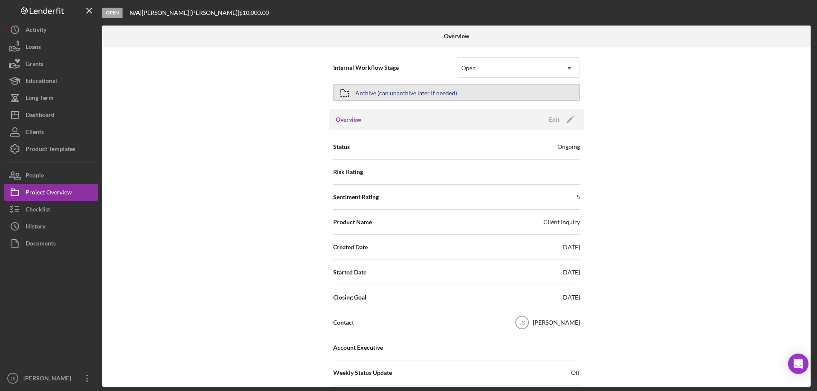
click at [492, 89] on button "Archive (can unarchive later if needed)" at bounding box center [456, 92] width 247 height 17
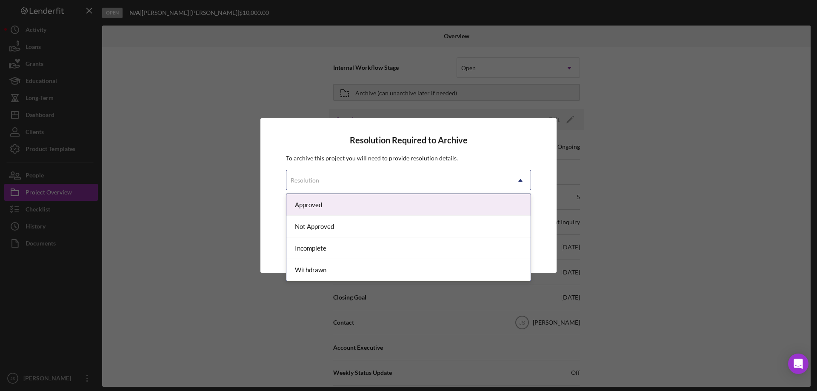
click at [371, 182] on div "Resolution" at bounding box center [399, 181] width 224 height 20
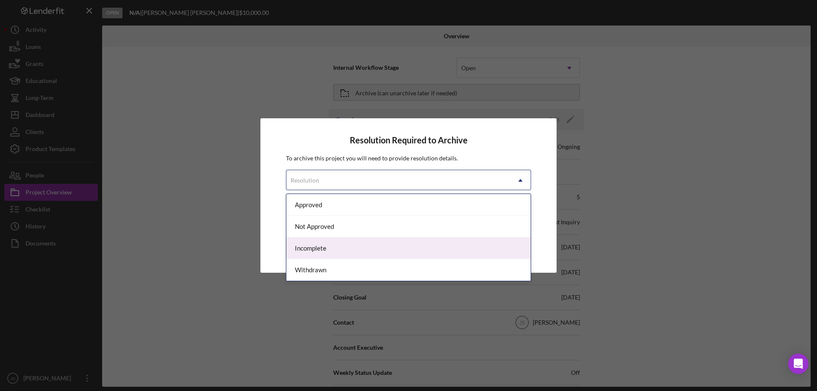
click at [343, 250] on div "Incomplete" at bounding box center [409, 249] width 244 height 22
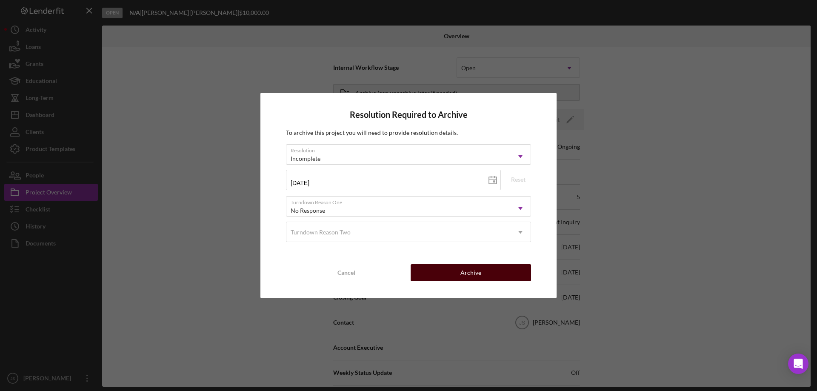
click at [450, 272] on button "Archive" at bounding box center [471, 272] width 120 height 17
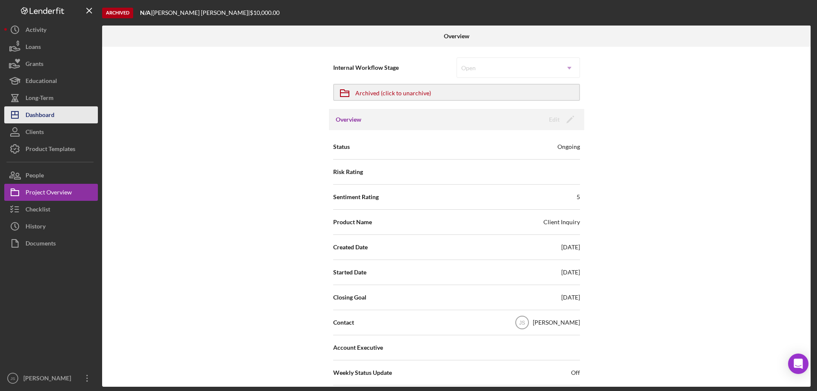
click at [62, 118] on button "Icon/Dashboard Dashboard" at bounding box center [51, 114] width 94 height 17
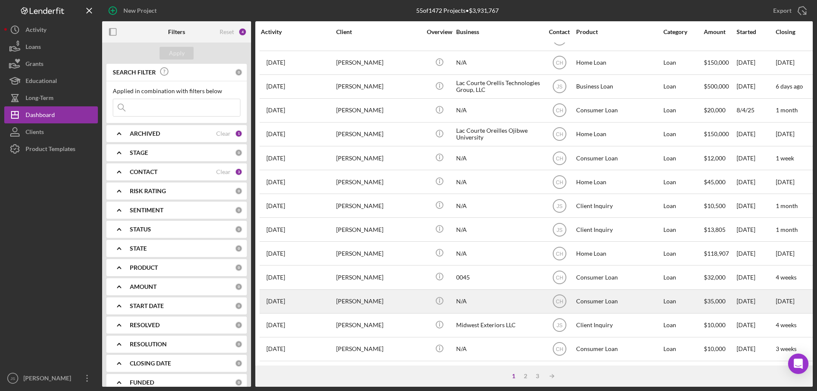
scroll to position [242, 0]
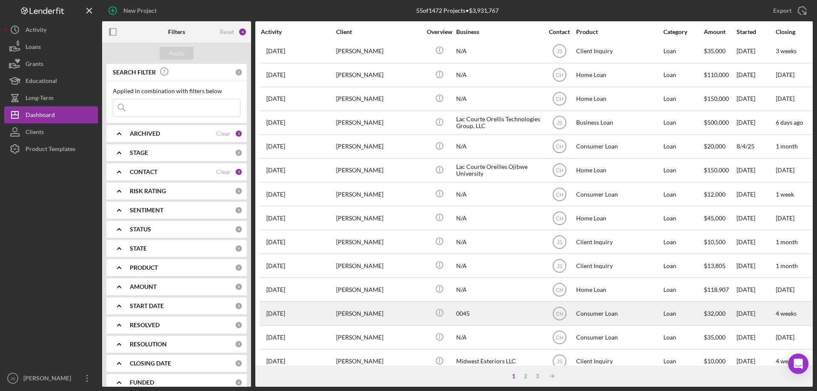
click at [411, 312] on div "[PERSON_NAME]" at bounding box center [378, 313] width 85 height 23
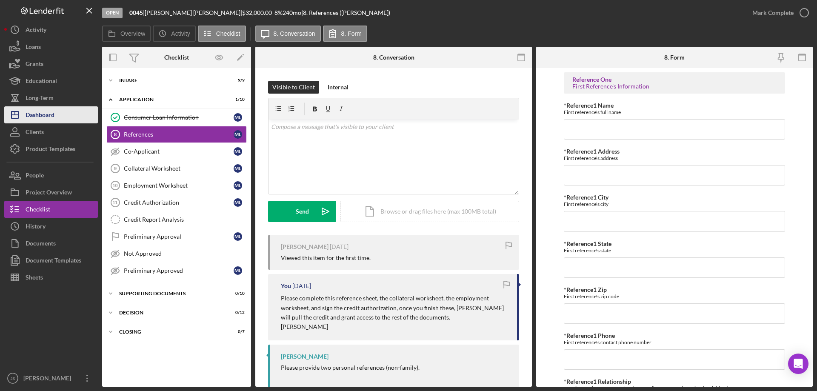
click at [42, 117] on div "Dashboard" at bounding box center [40, 115] width 29 height 19
